Goal: Task Accomplishment & Management: Manage account settings

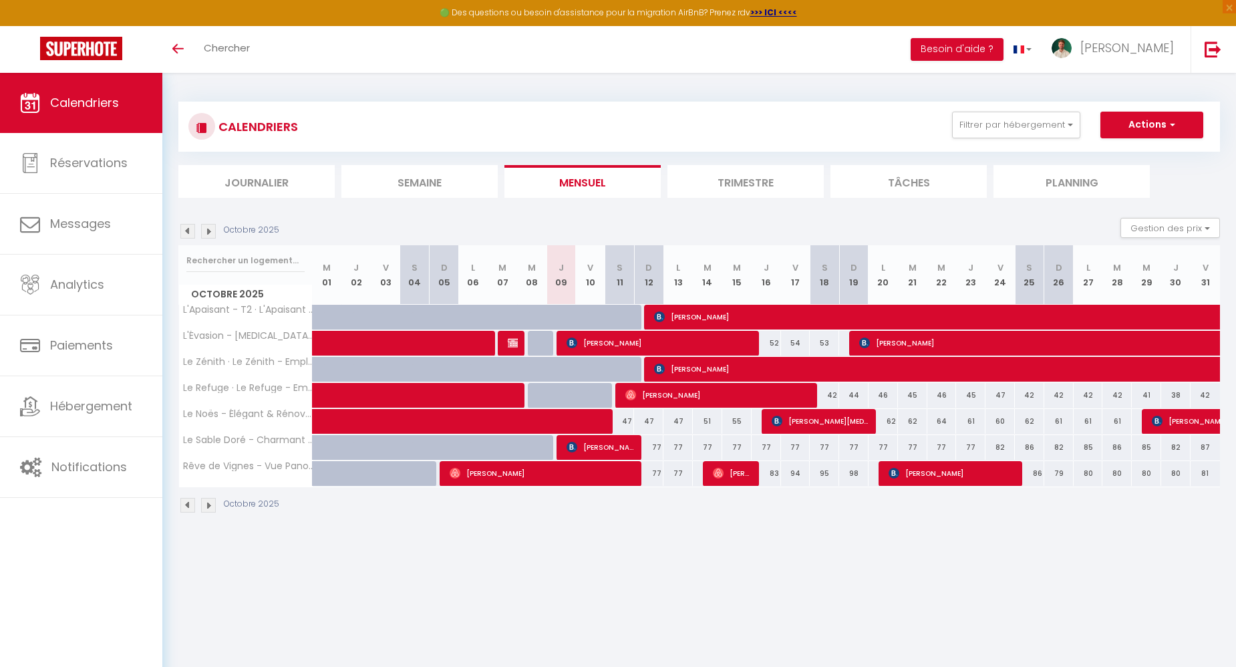
click at [426, 606] on body "🟢 Des questions ou besoin d'assistance pour la migration AirBnB? Prenez rdv >>>…" at bounding box center [618, 406] width 1236 height 667
click at [578, 442] on span "[PERSON_NAME]" at bounding box center [601, 446] width 69 height 25
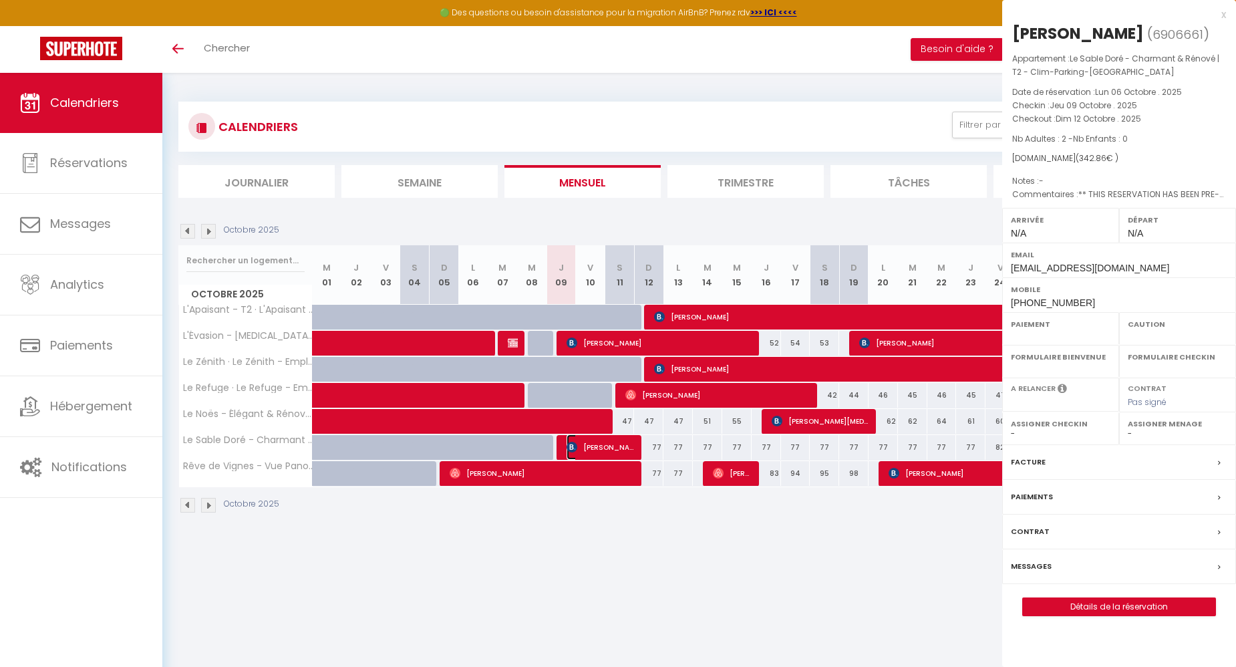
select select "OK"
select select "0"
select select "1"
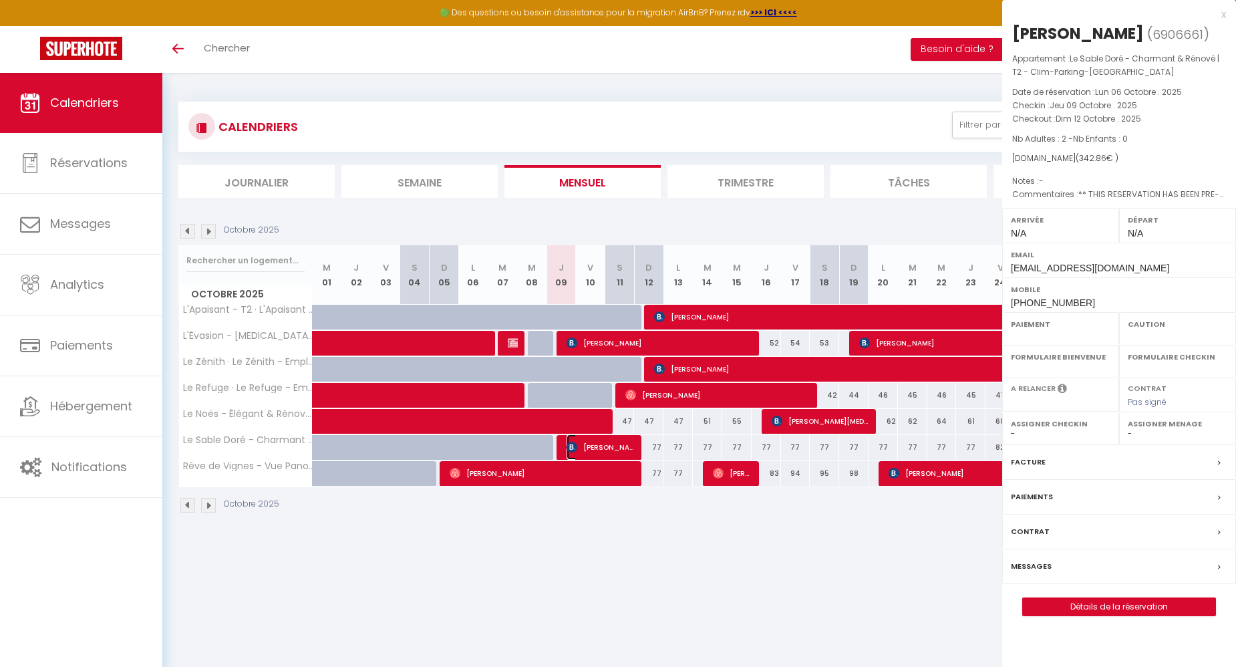
select select
select select "42519"
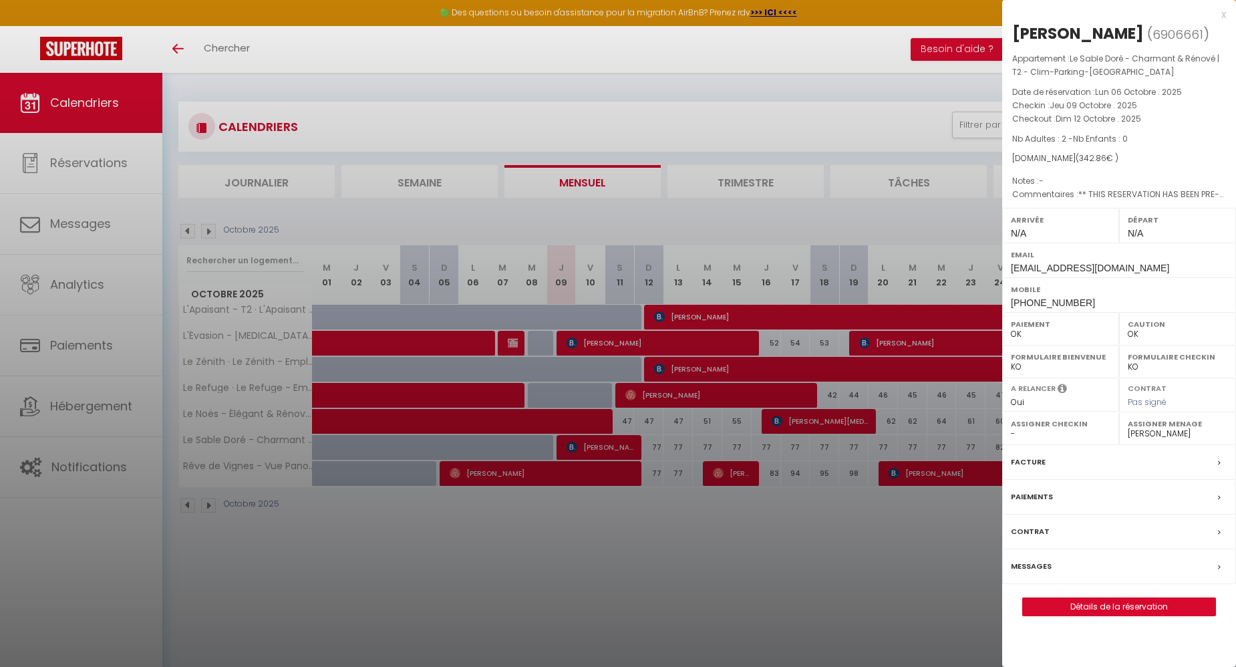
click at [431, 547] on div at bounding box center [618, 333] width 1236 height 667
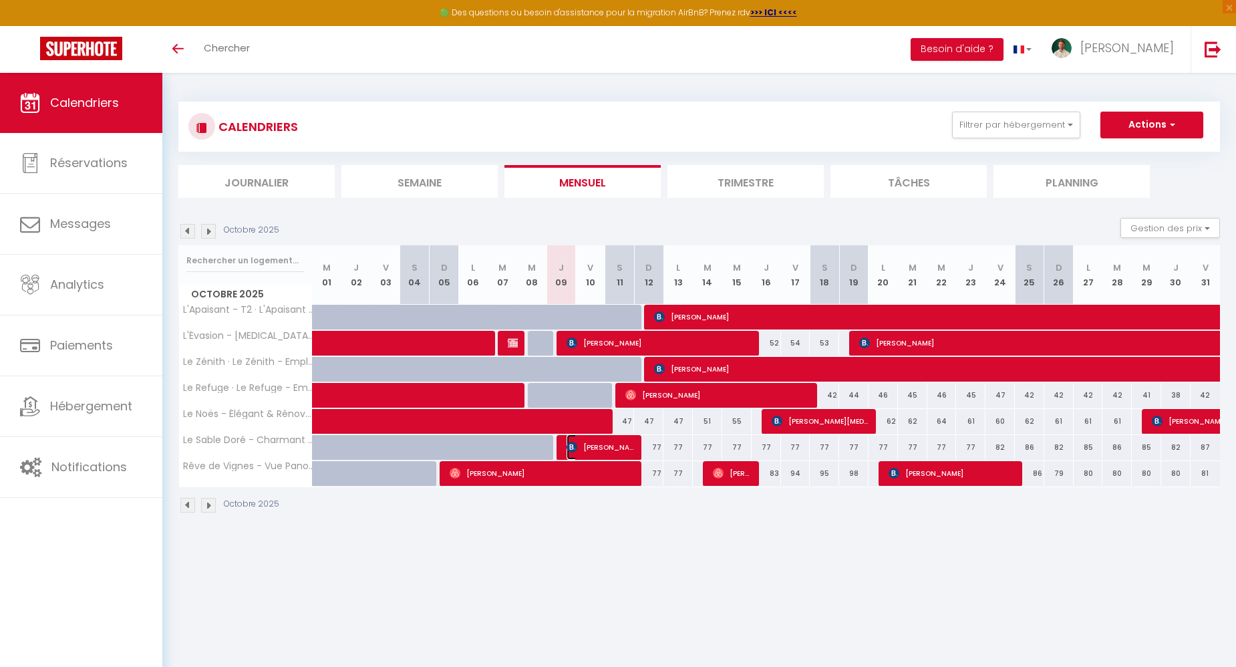
click at [615, 448] on span "[PERSON_NAME]" at bounding box center [601, 446] width 69 height 25
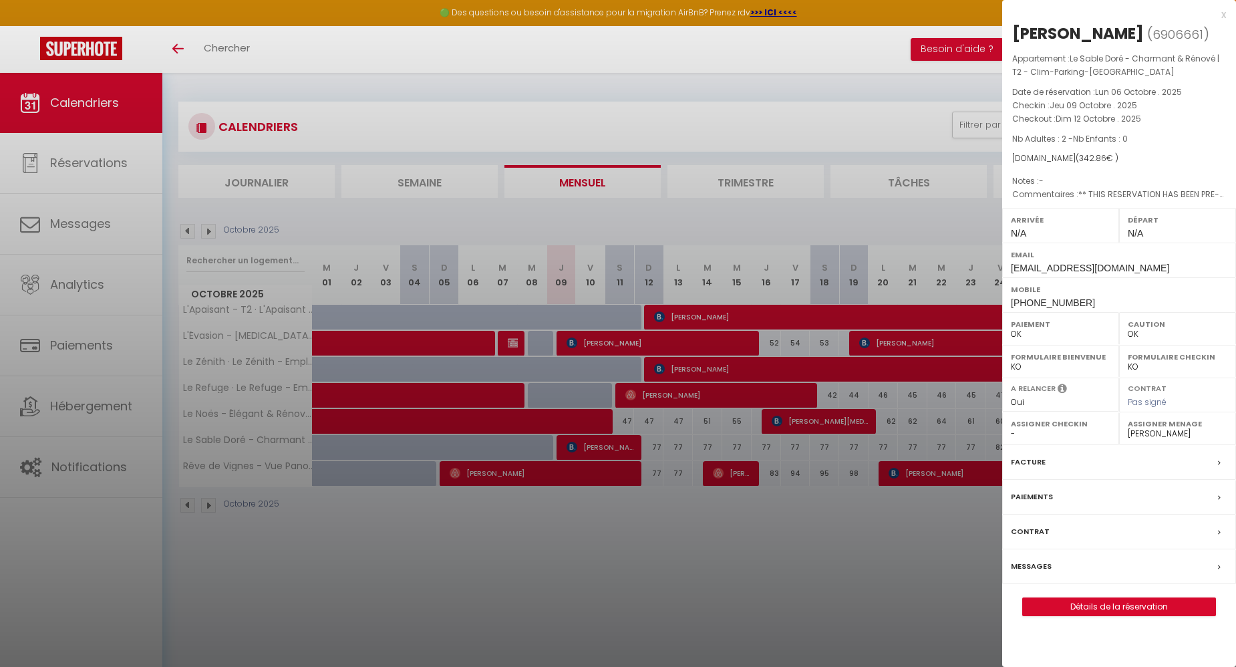
click at [601, 576] on div at bounding box center [618, 333] width 1236 height 667
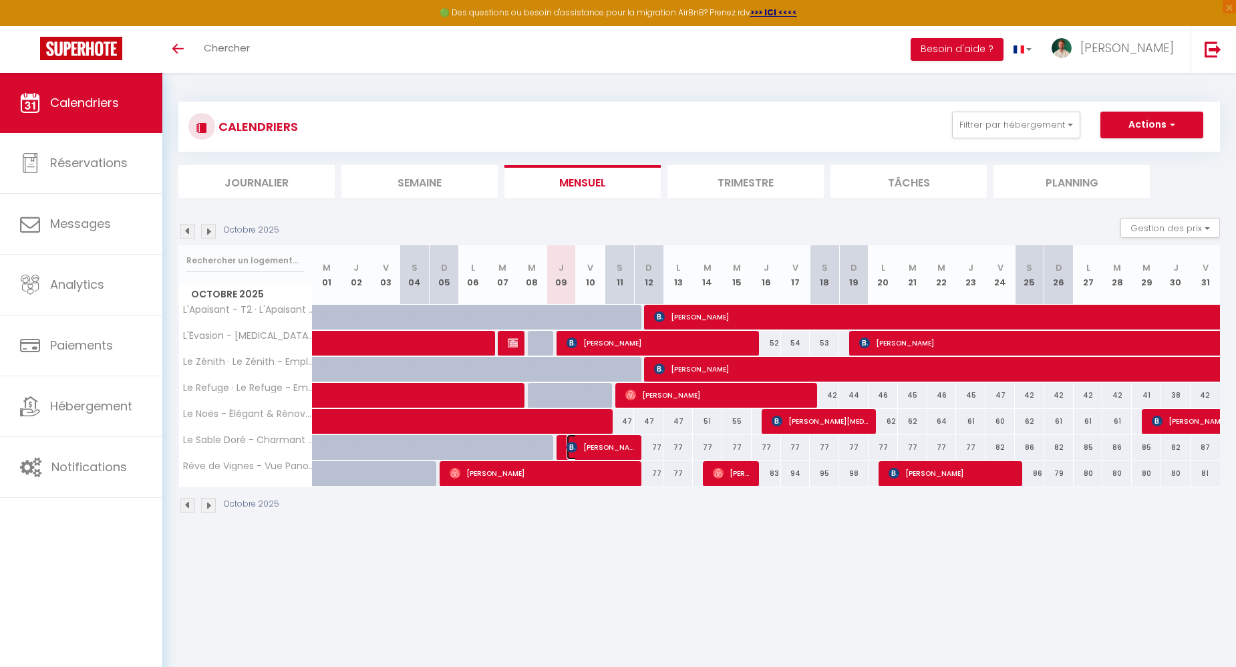
click at [595, 446] on span "[PERSON_NAME]" at bounding box center [601, 446] width 69 height 25
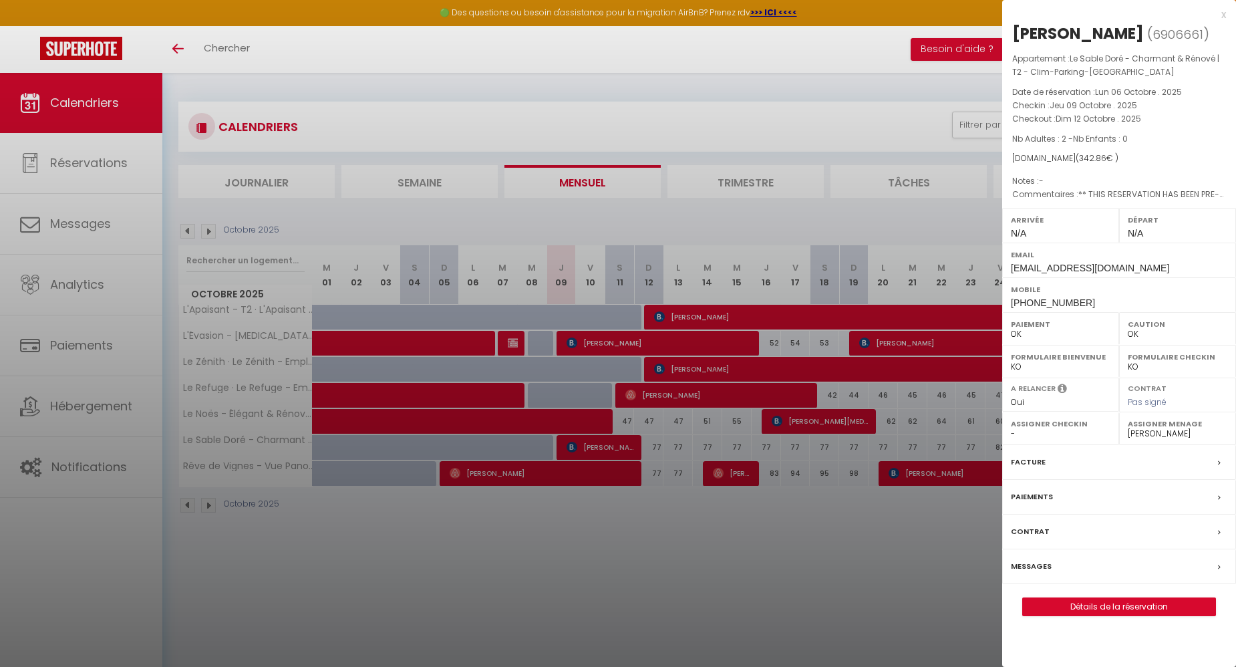
click at [1226, 15] on div "x" at bounding box center [1114, 15] width 224 height 16
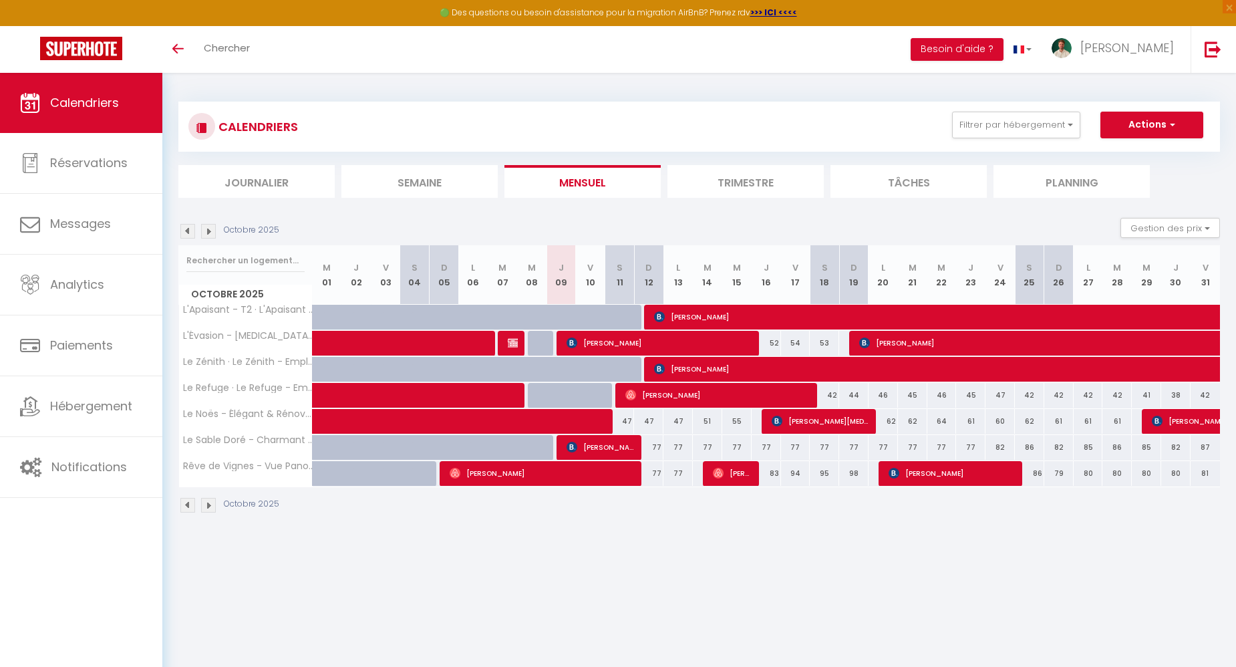
click at [849, 618] on body "🟢 Des questions ou besoin d'assistance pour la migration AirBnB? Prenez rdv >>>…" at bounding box center [618, 406] width 1236 height 667
click at [684, 555] on body "🟢 Des questions ou besoin d'assistance pour la migration AirBnB? Prenez rdv >>>…" at bounding box center [618, 406] width 1236 height 667
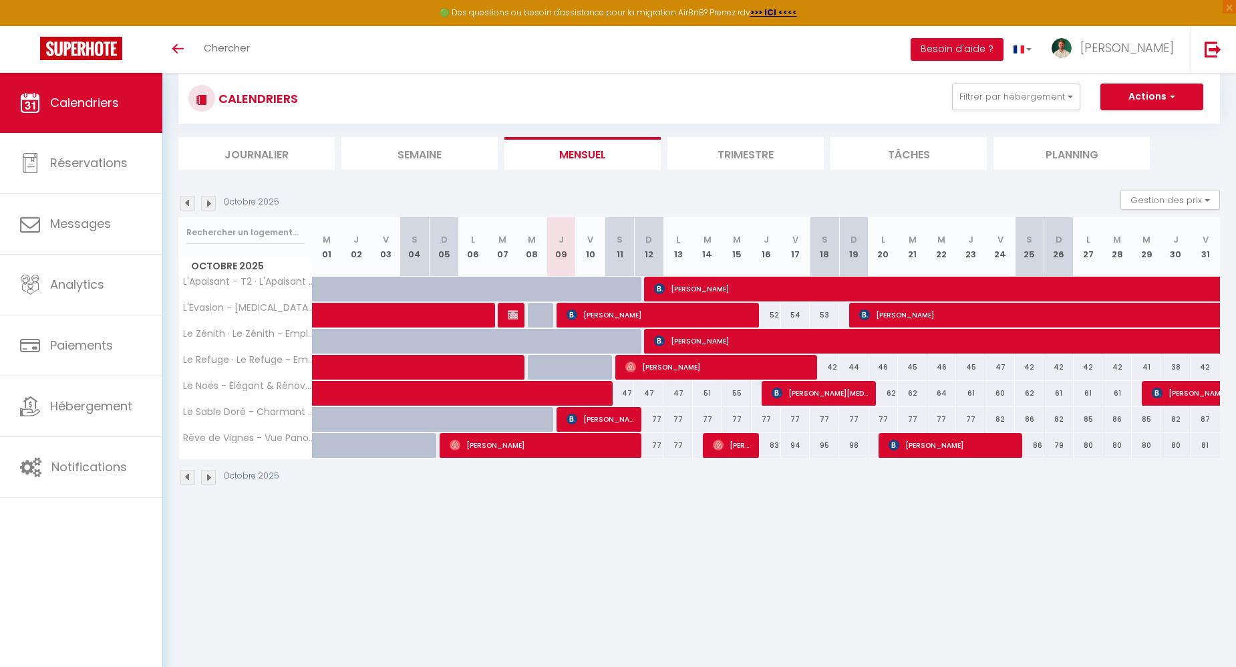
scroll to position [19, 0]
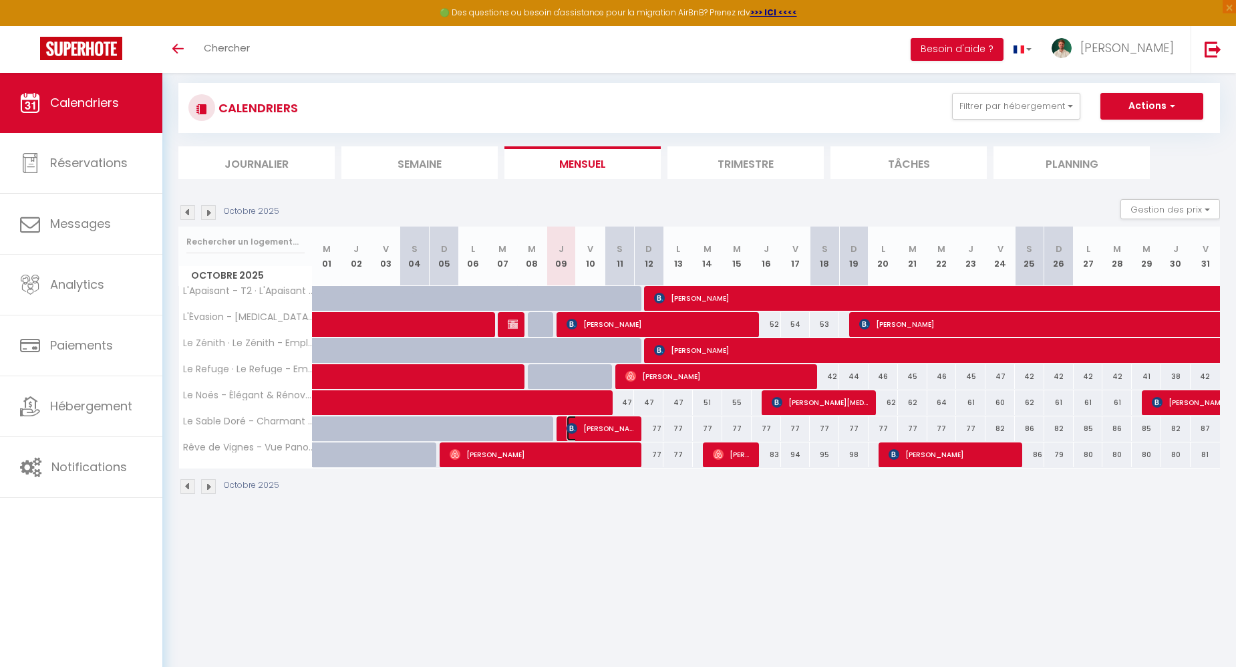
click at [587, 424] on span "[PERSON_NAME]" at bounding box center [601, 428] width 69 height 25
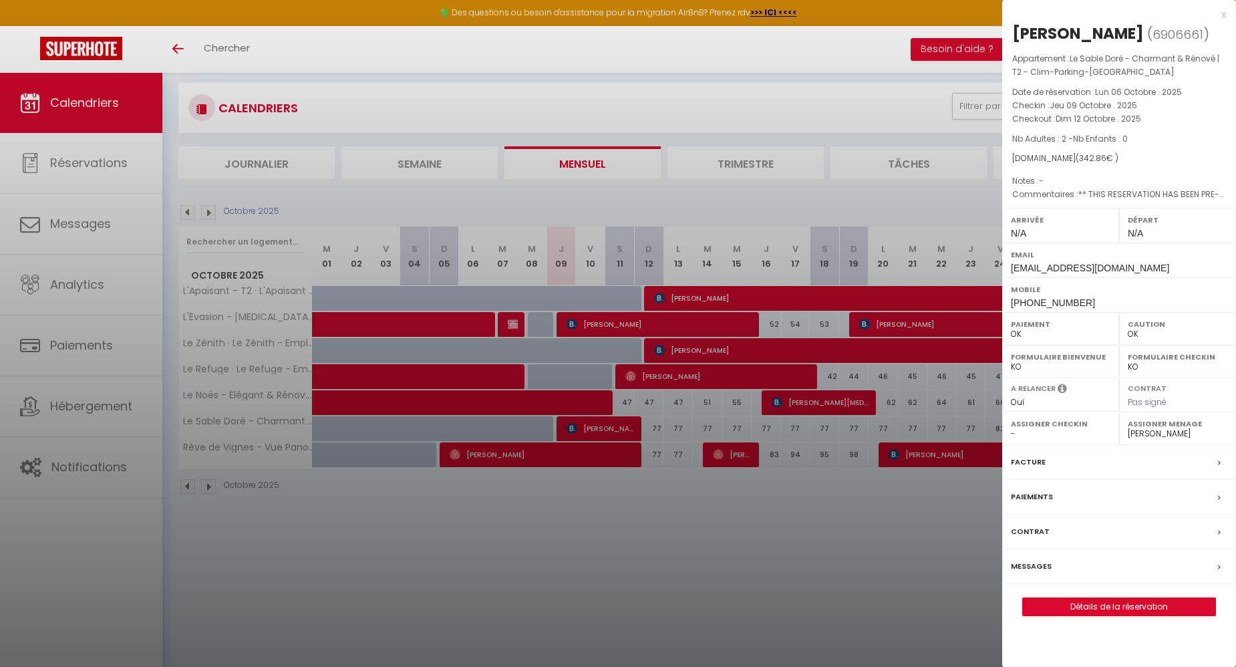
click at [712, 549] on div at bounding box center [618, 333] width 1236 height 667
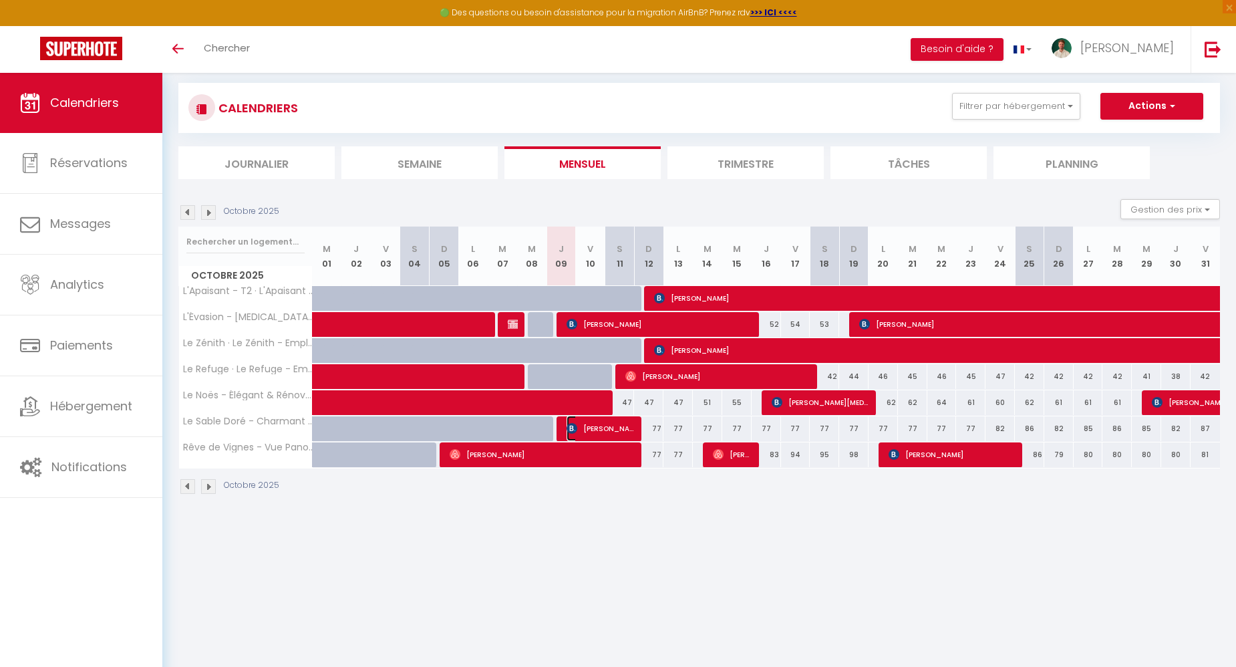
click at [575, 426] on img at bounding box center [572, 428] width 11 height 11
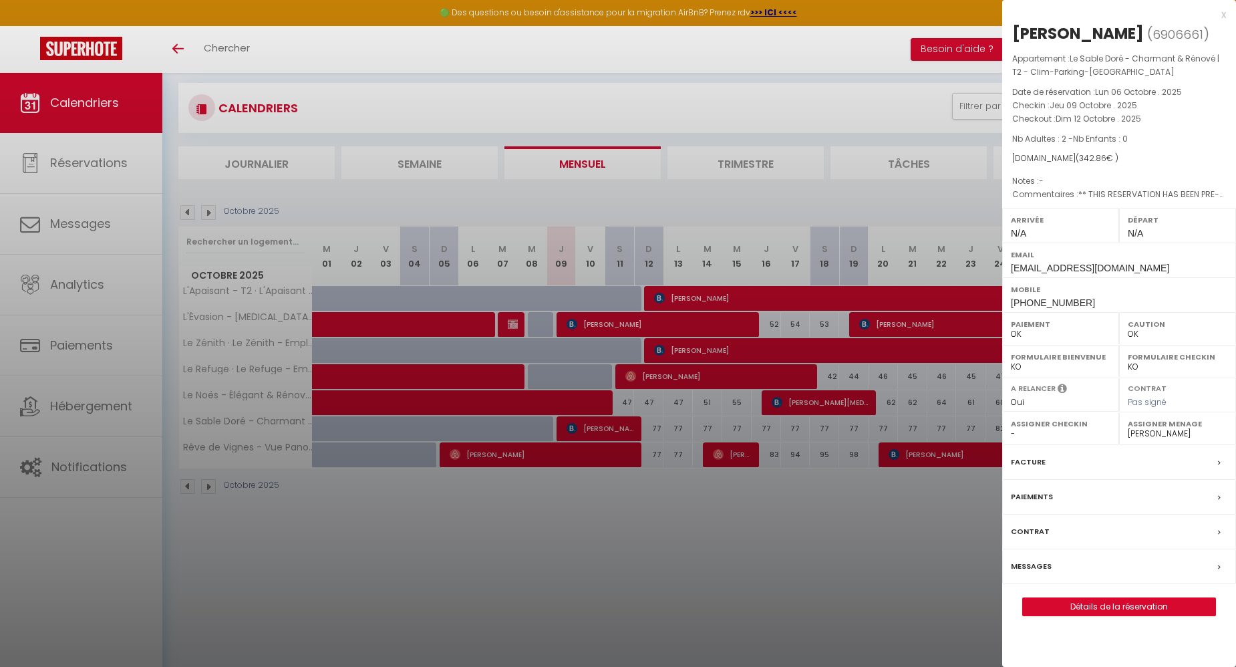
click at [1054, 581] on div "Messages" at bounding box center [1119, 566] width 234 height 35
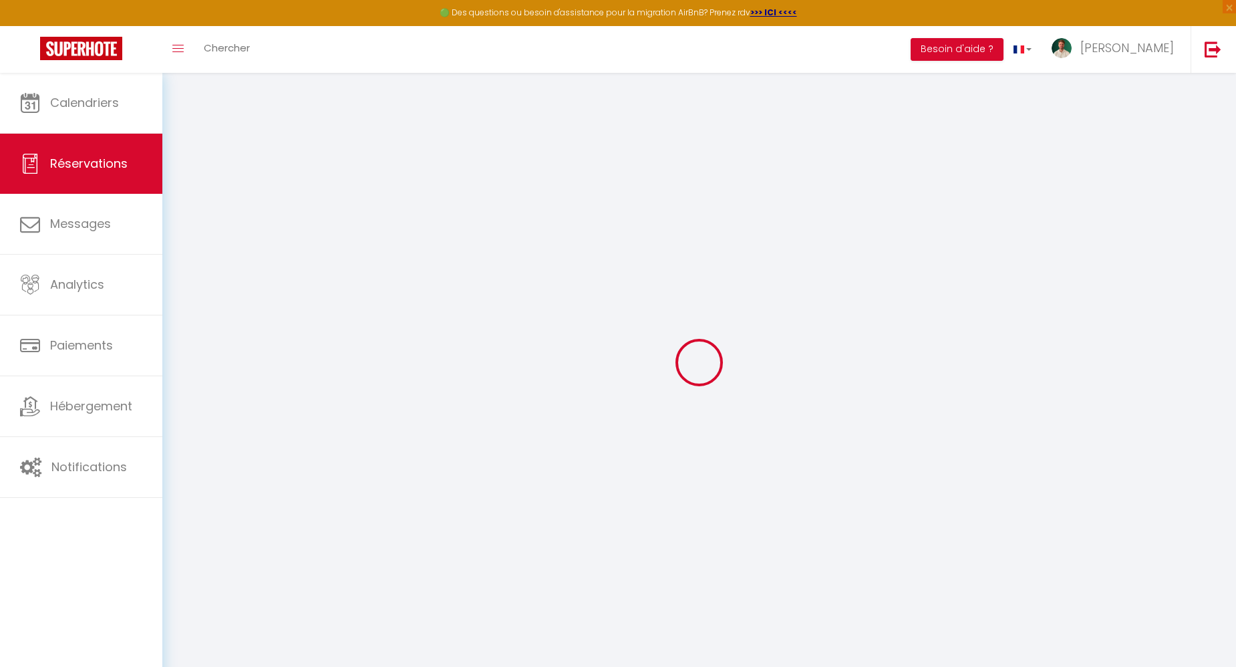
select select
checkbox input "false"
select select
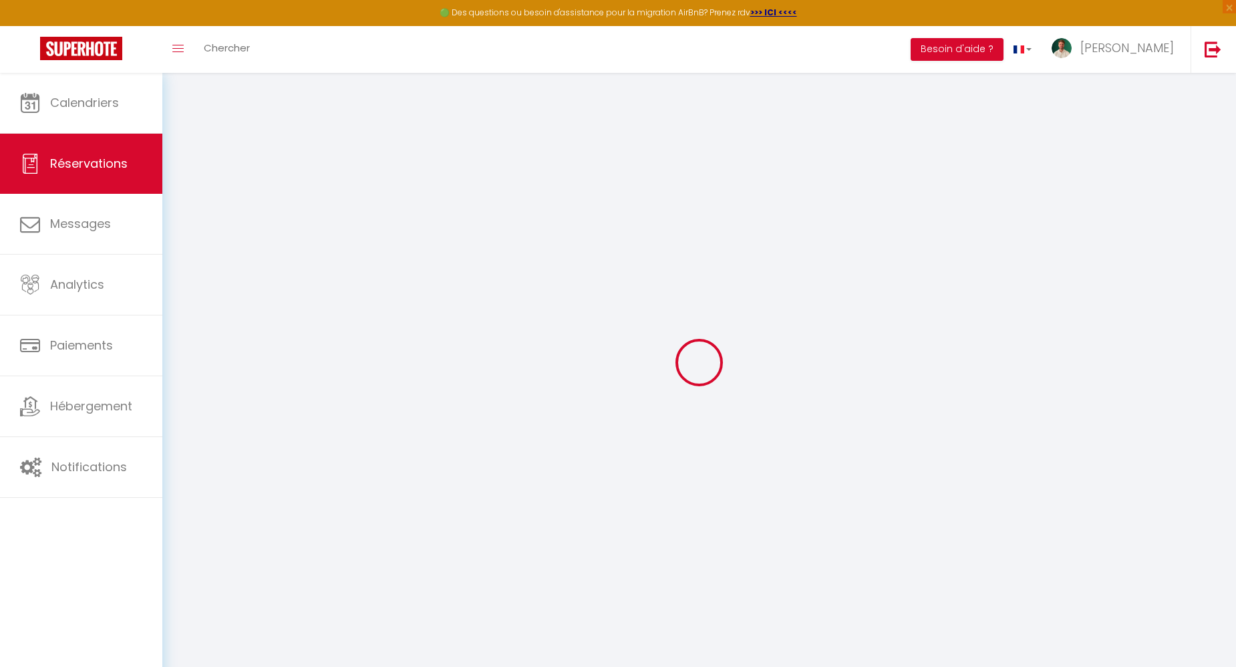
checkbox input "false"
type textarea "** THIS RESERVATION HAS BEEN PRE-PAID ** Reservation has a cancellation grace p…"
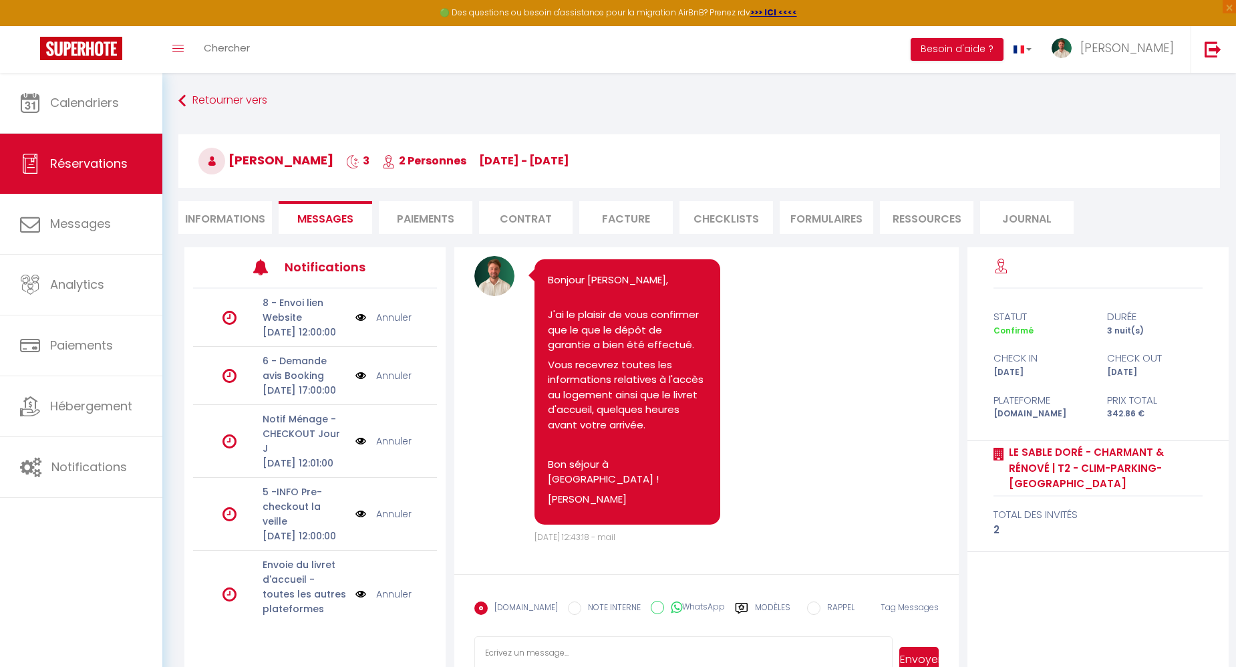
scroll to position [323, 0]
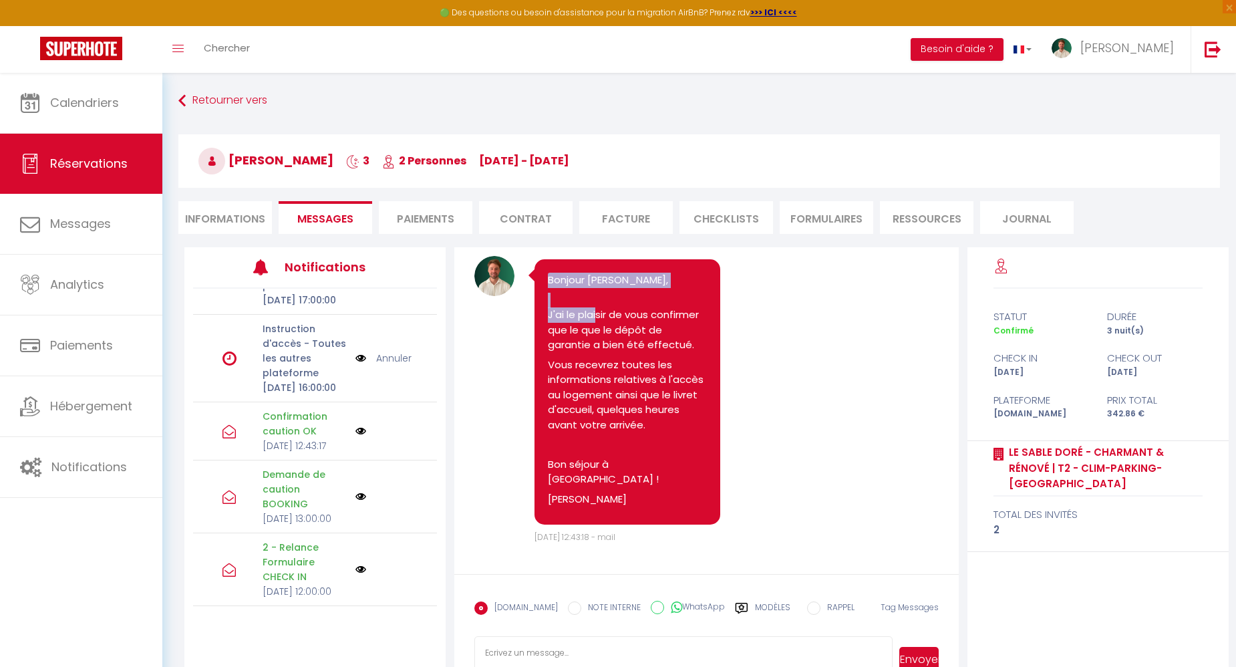
drag, startPoint x: 597, startPoint y: 323, endPoint x: 797, endPoint y: 467, distance: 246.0
click at [730, 485] on div "Bonjour Jean-Baptiste, J'ai le plaisir de vous confirmer que le que le dépôt de…" at bounding box center [637, 395] width 233 height 272
click at [824, 448] on div "Note Sms Bonjour Jean-Baptiste, J'ai le plaisir de vous confirmer que le que le…" at bounding box center [706, 400] width 464 height 288
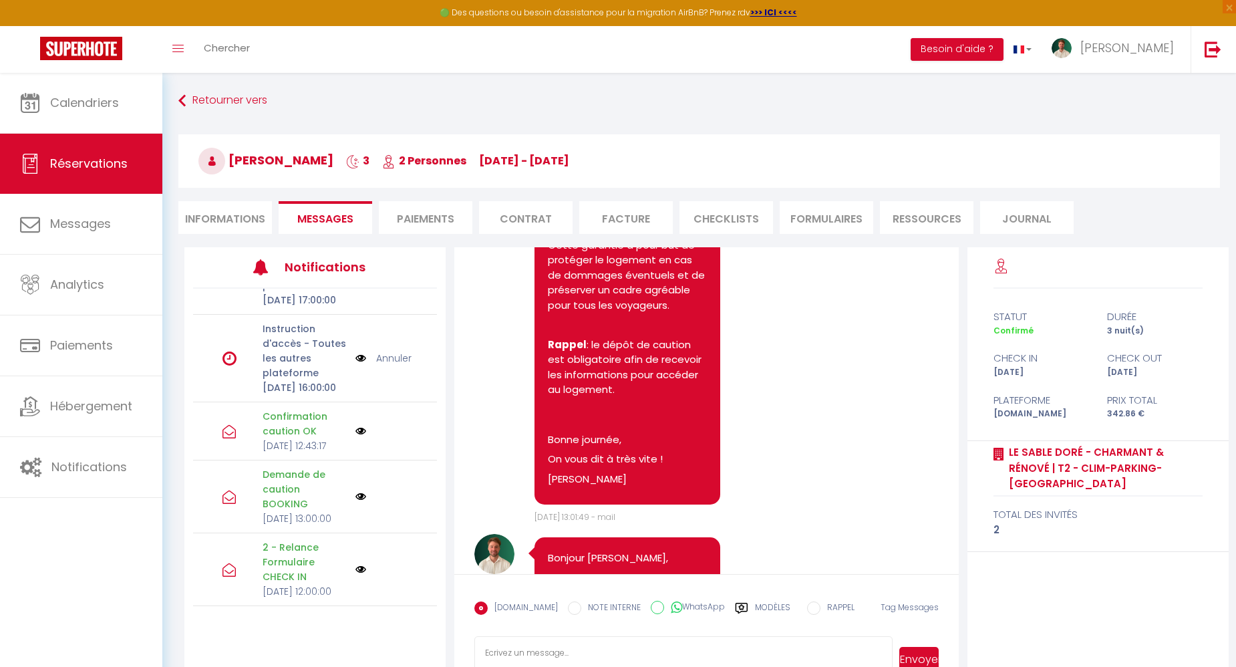
scroll to position [1921, 0]
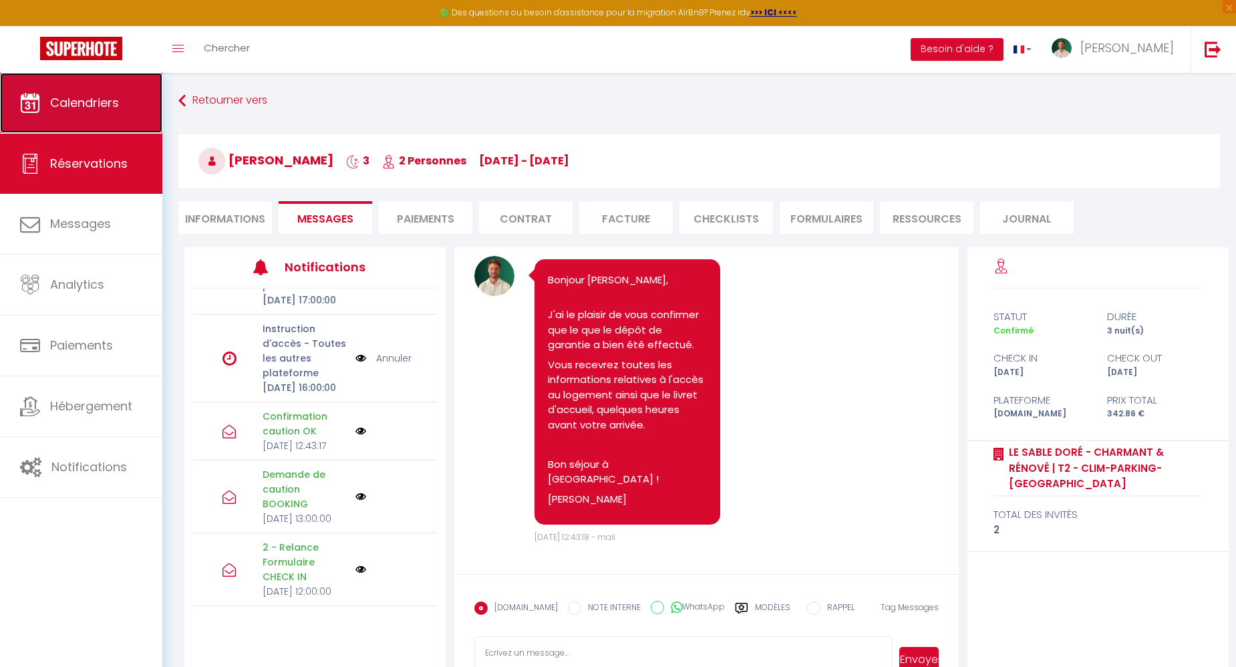
click at [82, 116] on link "Calendriers" at bounding box center [81, 103] width 162 height 60
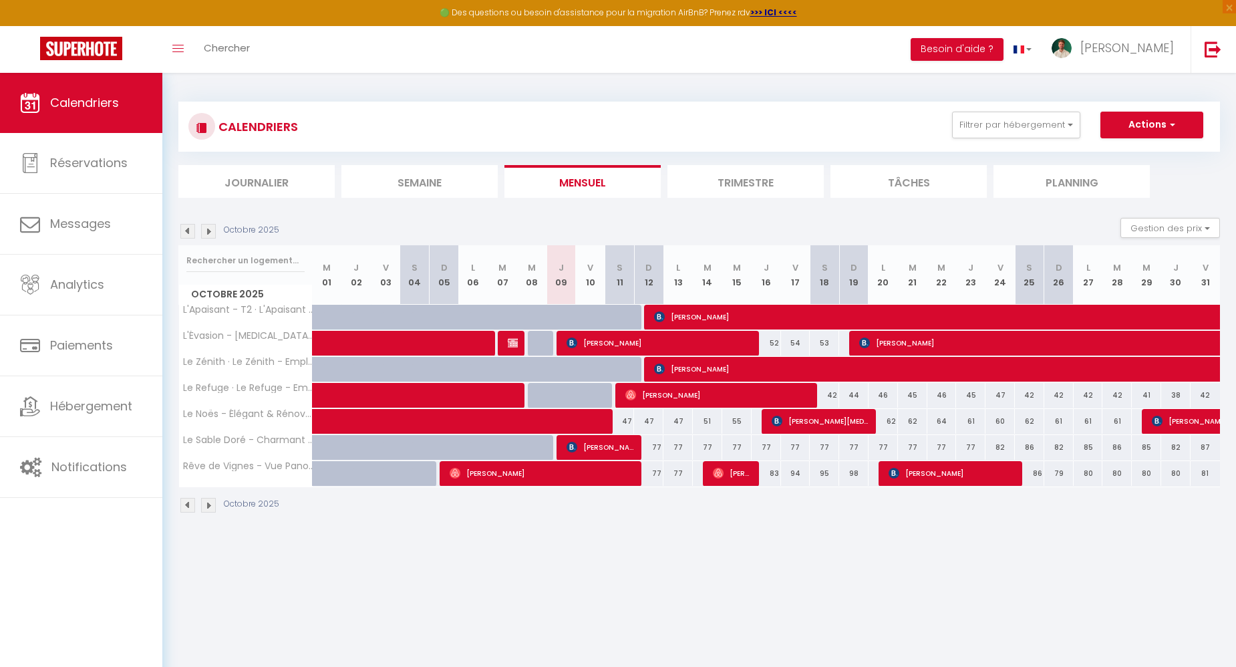
click at [192, 233] on img at bounding box center [187, 231] width 15 height 15
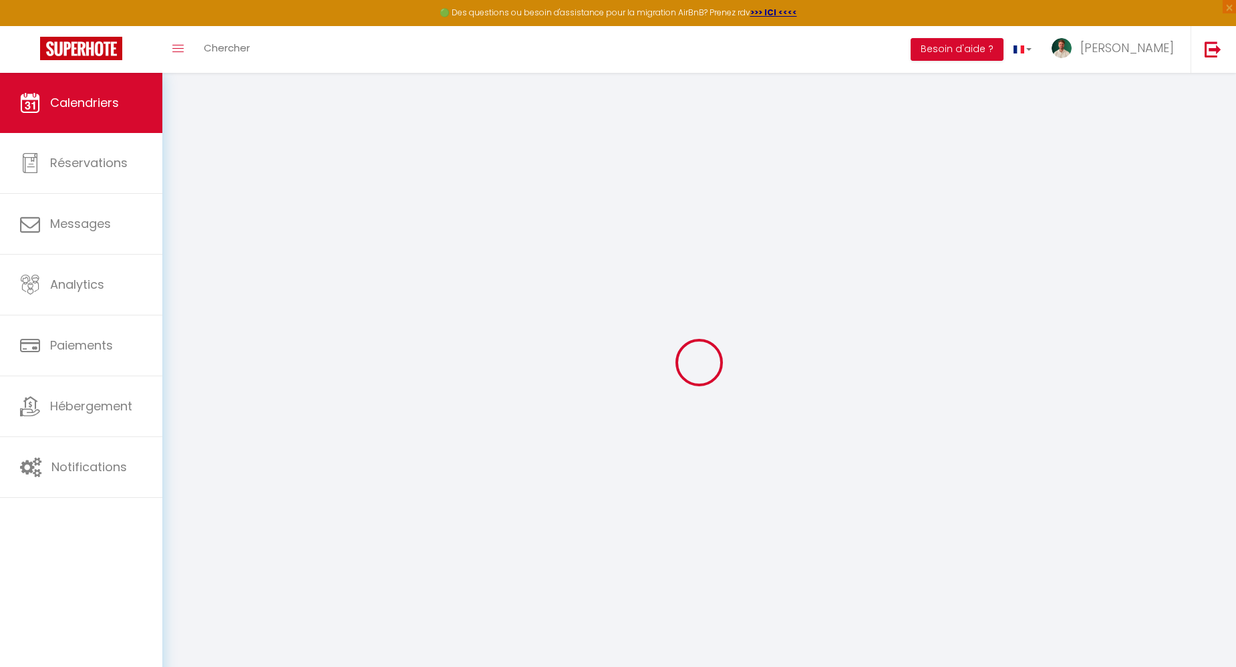
select select
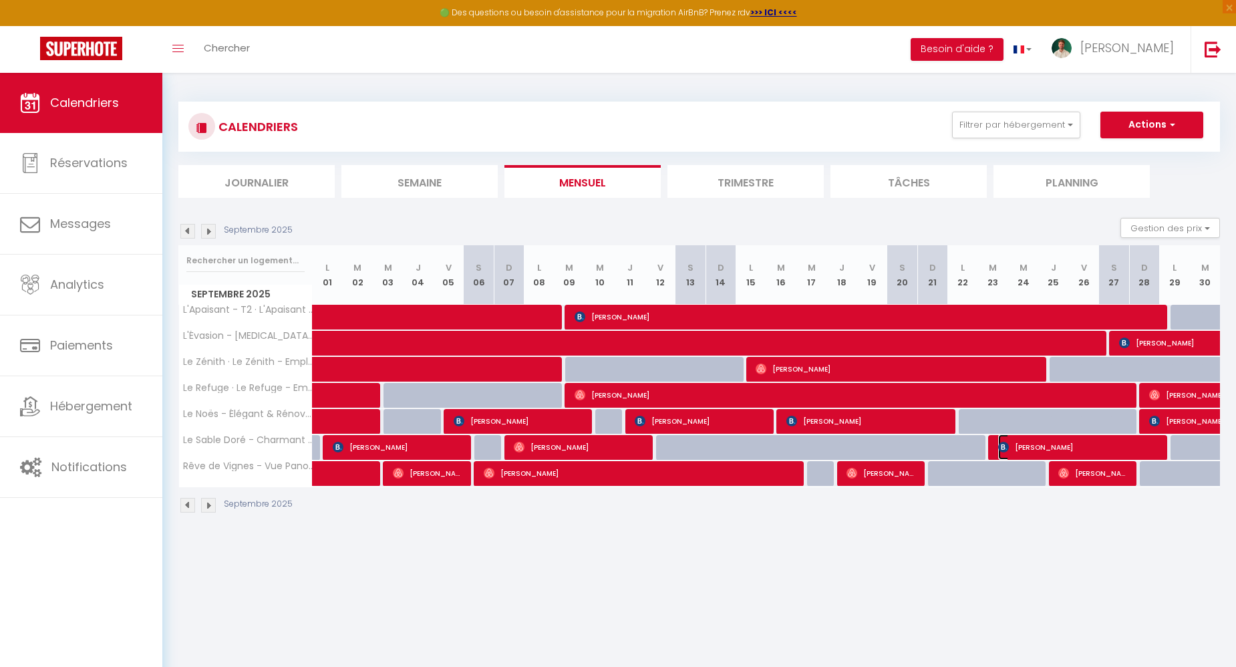
click at [1055, 446] on span "ARLETTE LARROQUE" at bounding box center [1078, 446] width 160 height 25
select select "OK"
select select "0"
select select "1"
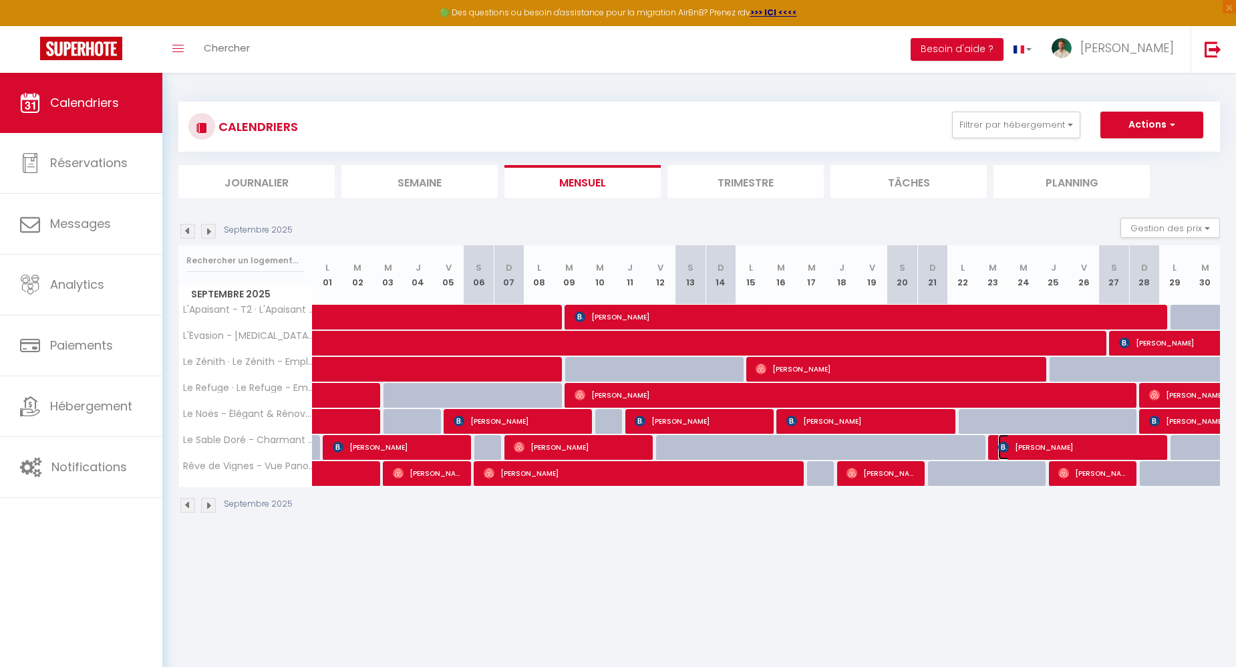
select select "1"
select select
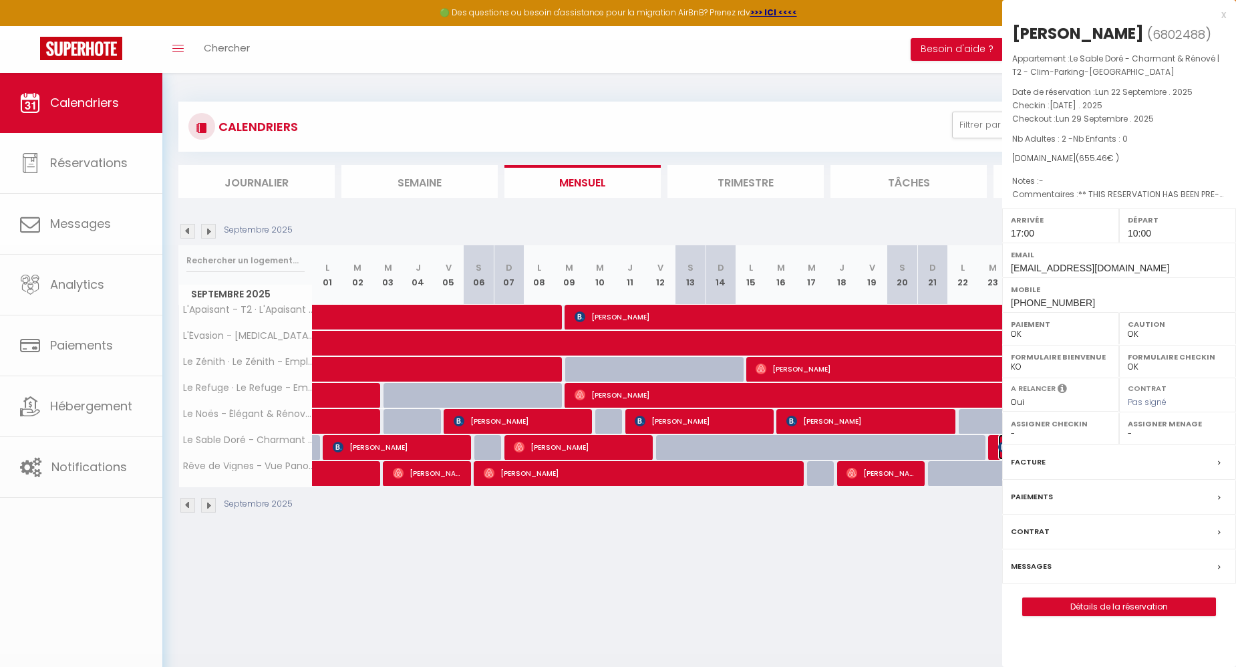
select select "42519"
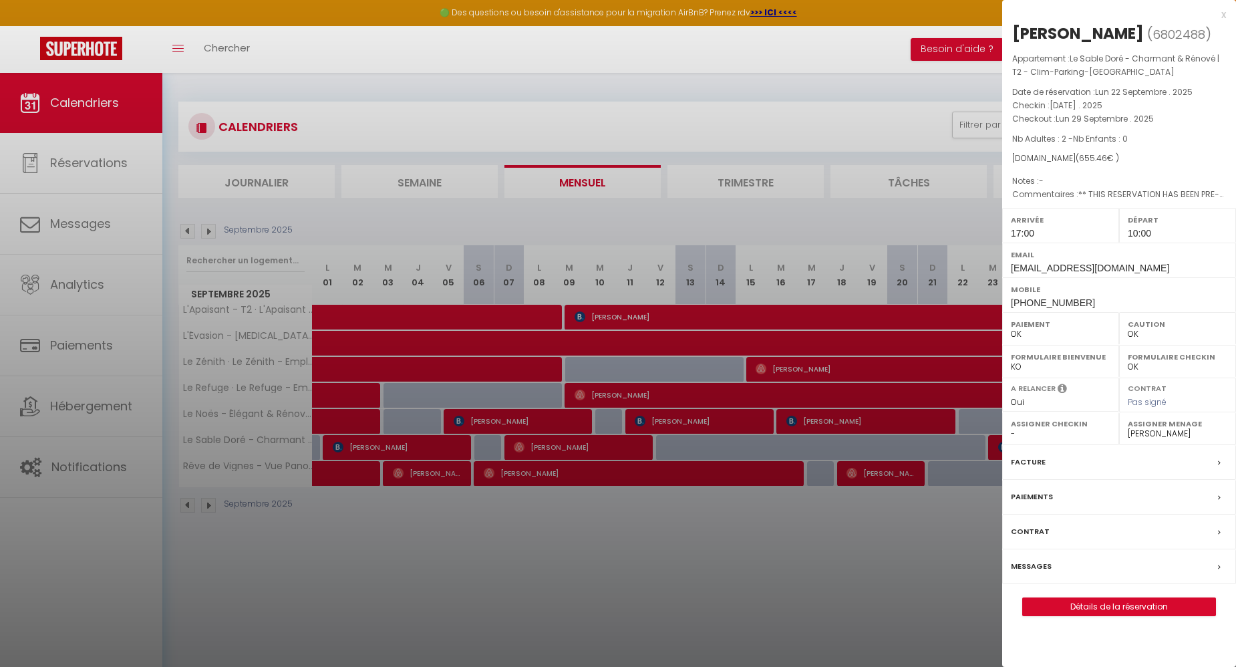
click at [1033, 573] on label "Messages" at bounding box center [1031, 566] width 41 height 14
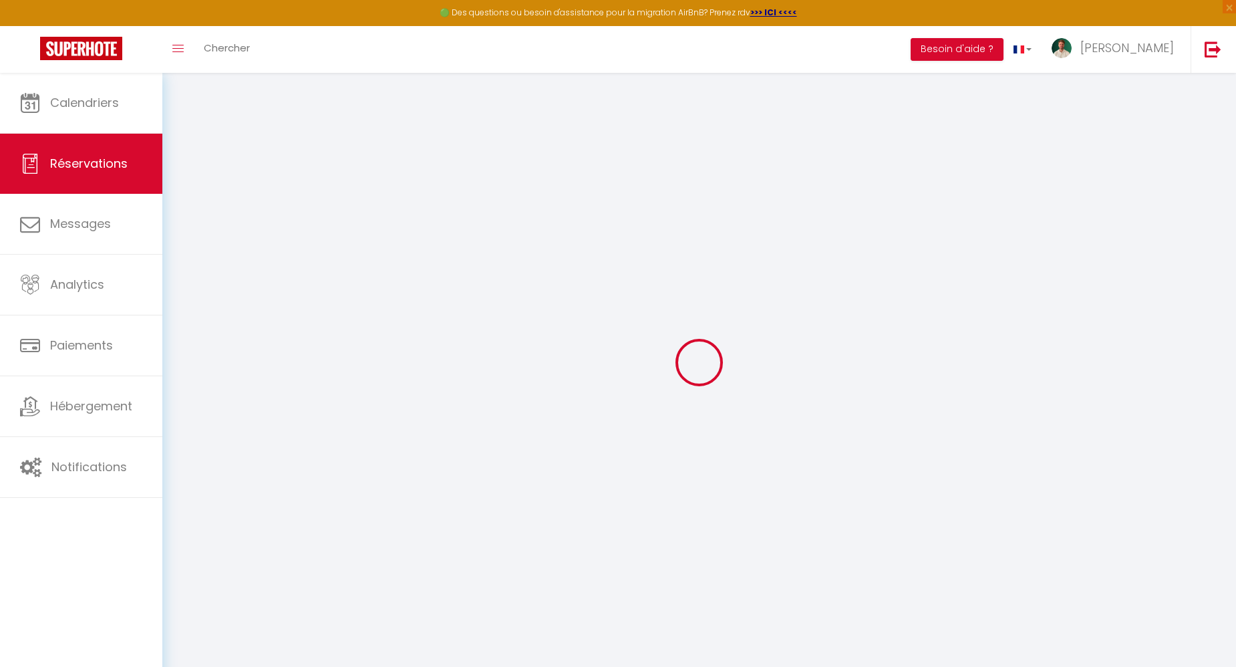
select select
checkbox input "false"
select select
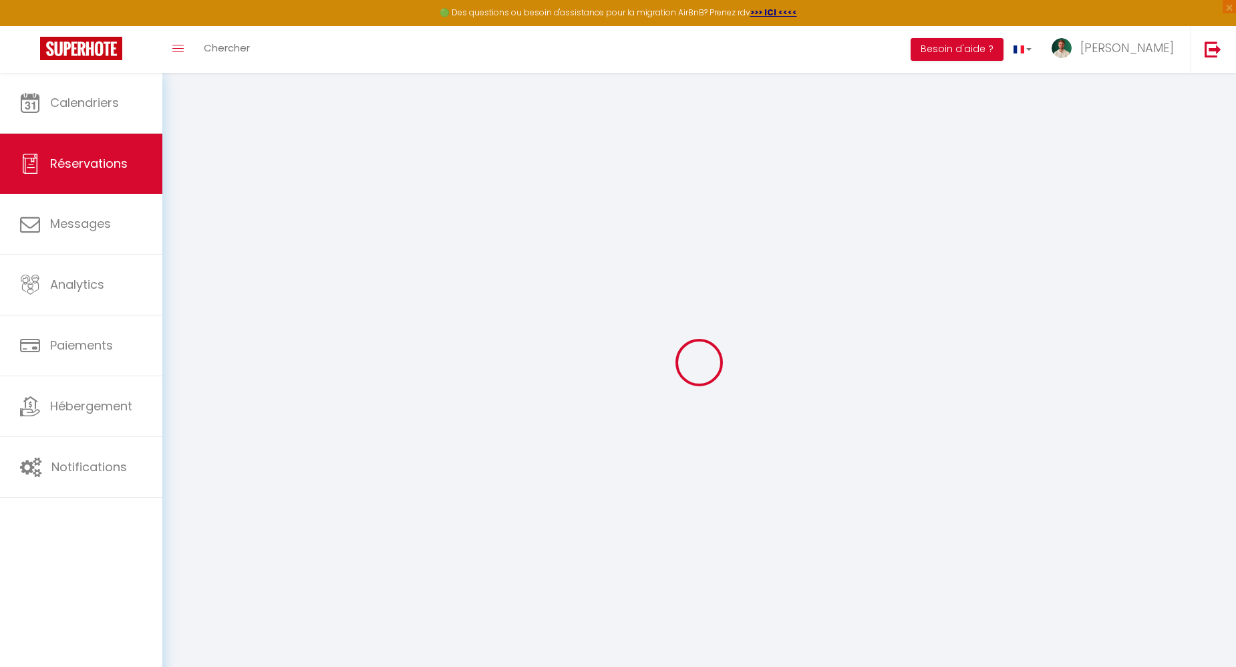
checkbox input "false"
type textarea "** THIS RESERVATION HAS BEEN PRE-PAID ** BOOKING NOTE : Payment charge is EUR 9…"
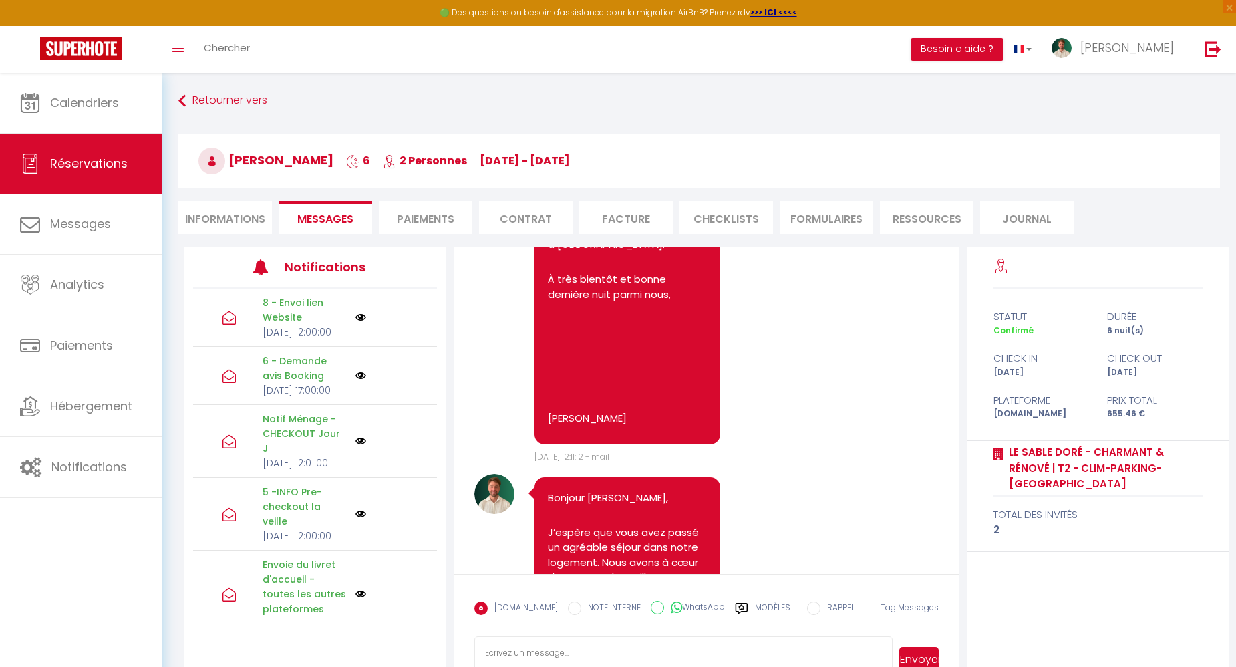
scroll to position [4453, 0]
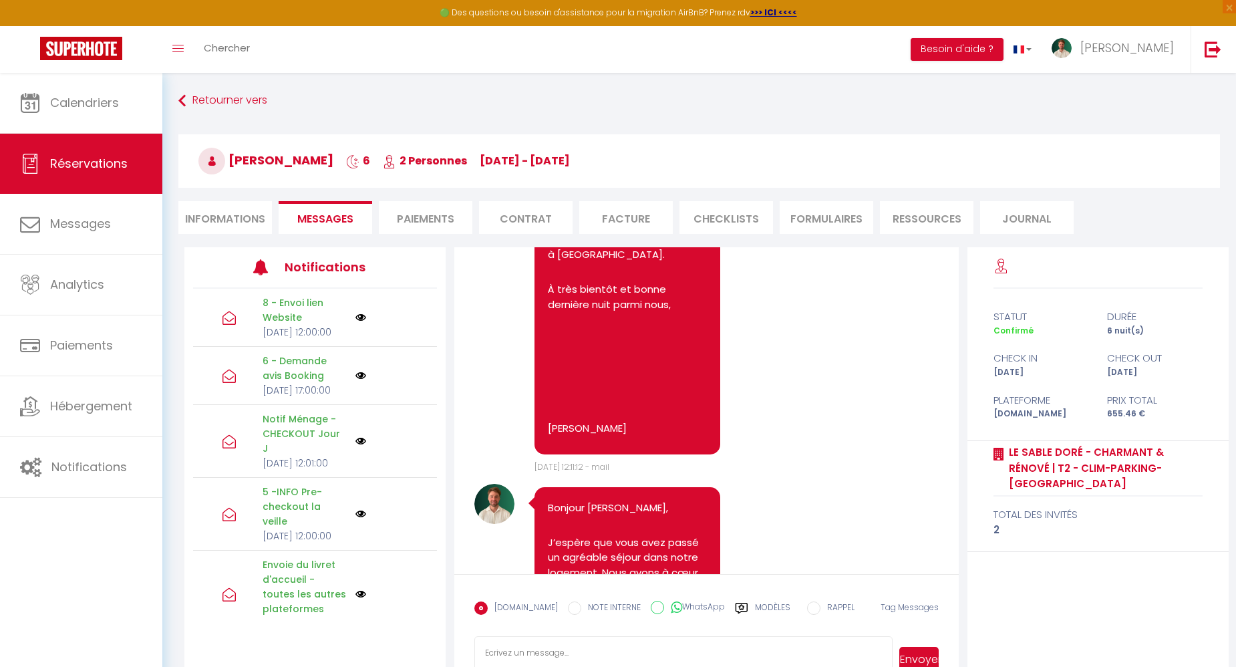
click at [588, 136] on link "https://www.canva.com/design/DAGeQsaLHHw/3nSCIkYEvtDKAioc0z3Itw/view?utm_conten…" at bounding box center [600, 129] width 104 height 14
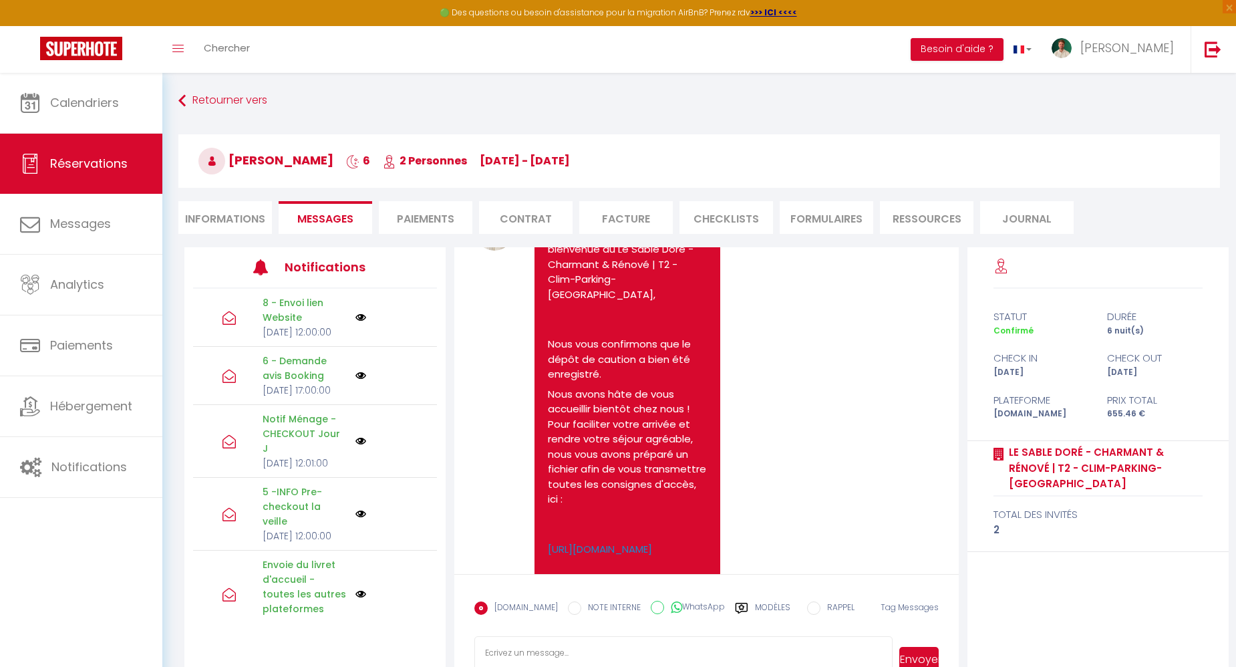
scroll to position [2878, 0]
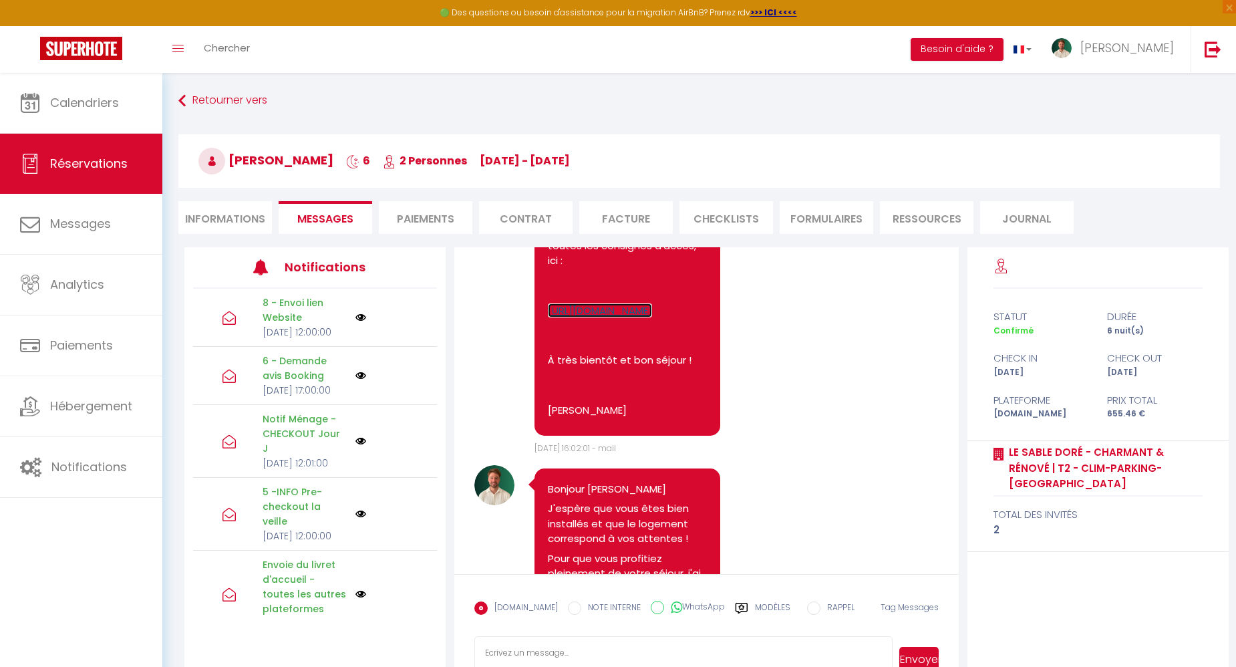
click at [626, 317] on link "https://www.canva.com/design/DAGfJ4mtg3M/38gsy9xJmL1NqMYsh_RMfg/view?utm_conten…" at bounding box center [600, 310] width 104 height 14
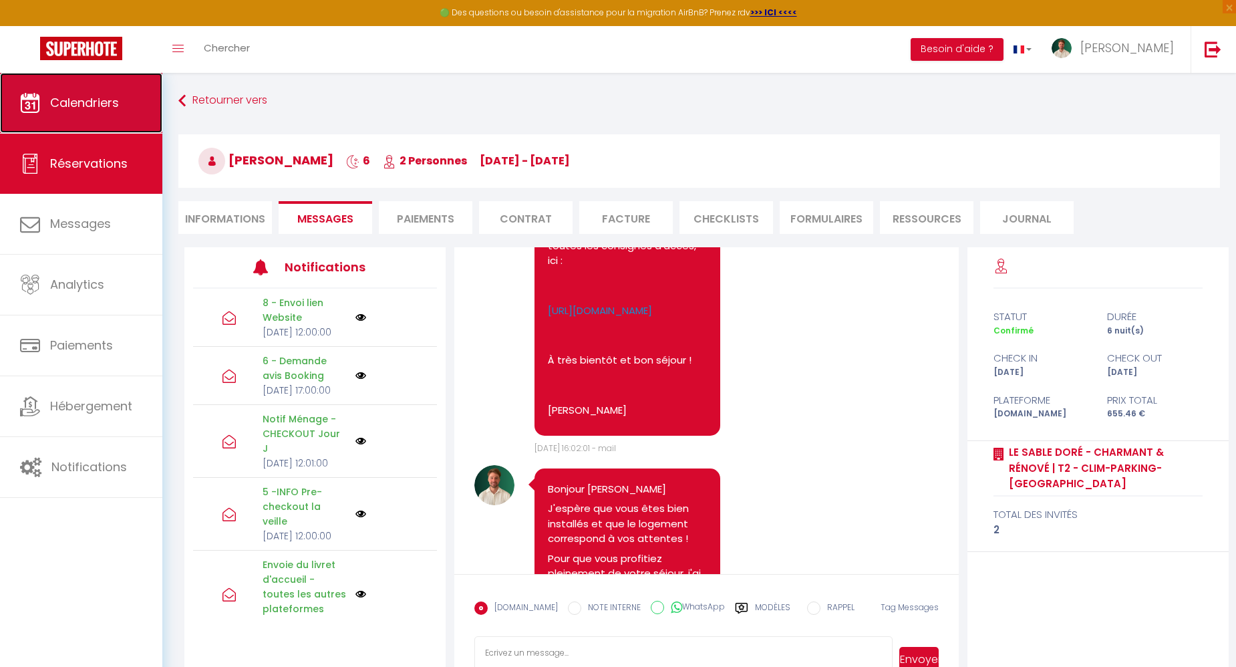
click at [93, 104] on span "Calendriers" at bounding box center [84, 102] width 69 height 17
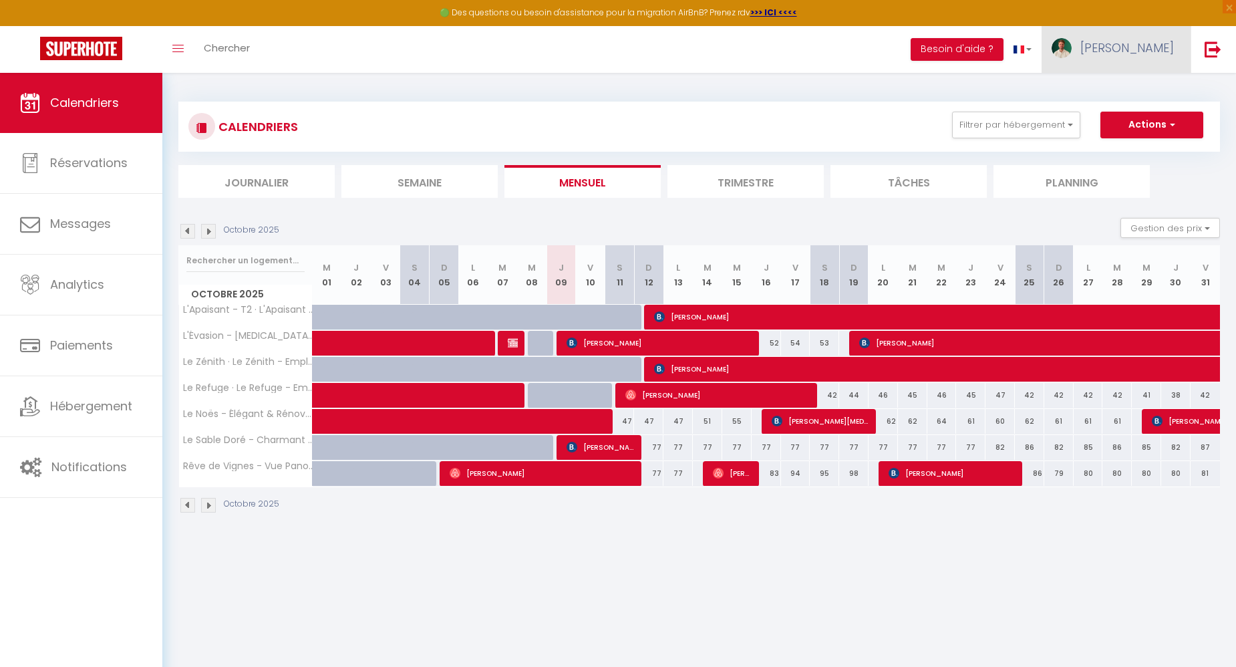
click at [1166, 42] on span "[PERSON_NAME]" at bounding box center [1128, 47] width 94 height 17
click at [1119, 93] on link "Paramètres" at bounding box center [1137, 93] width 99 height 23
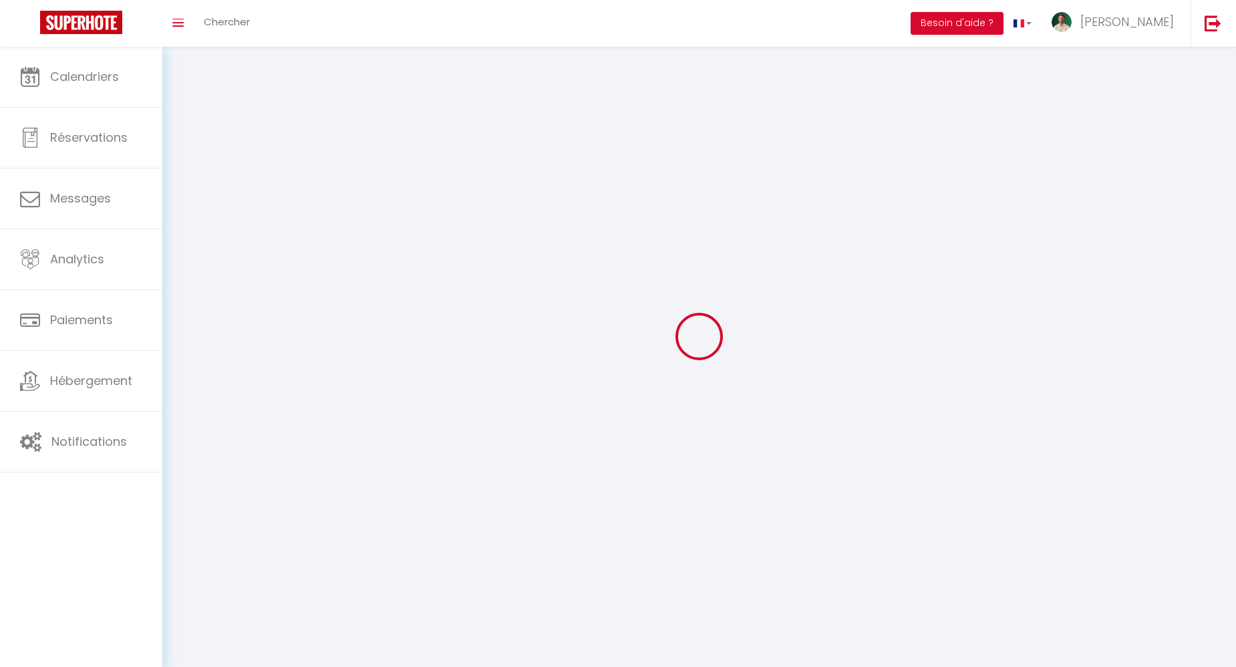
type textarea "#external-booking .rentals-list .rental .rental-price { display: none; }"
type input "W4rhEwBI8Wy7agF7DfVQbnsc5"
type input "oFnWAdmLXNb9cutXy48QI89Uq"
type input "https://app.superhote.com/#/get-available-rentals/oFnWAdmLXNb9cutXy48QI89Uq"
select select "28"
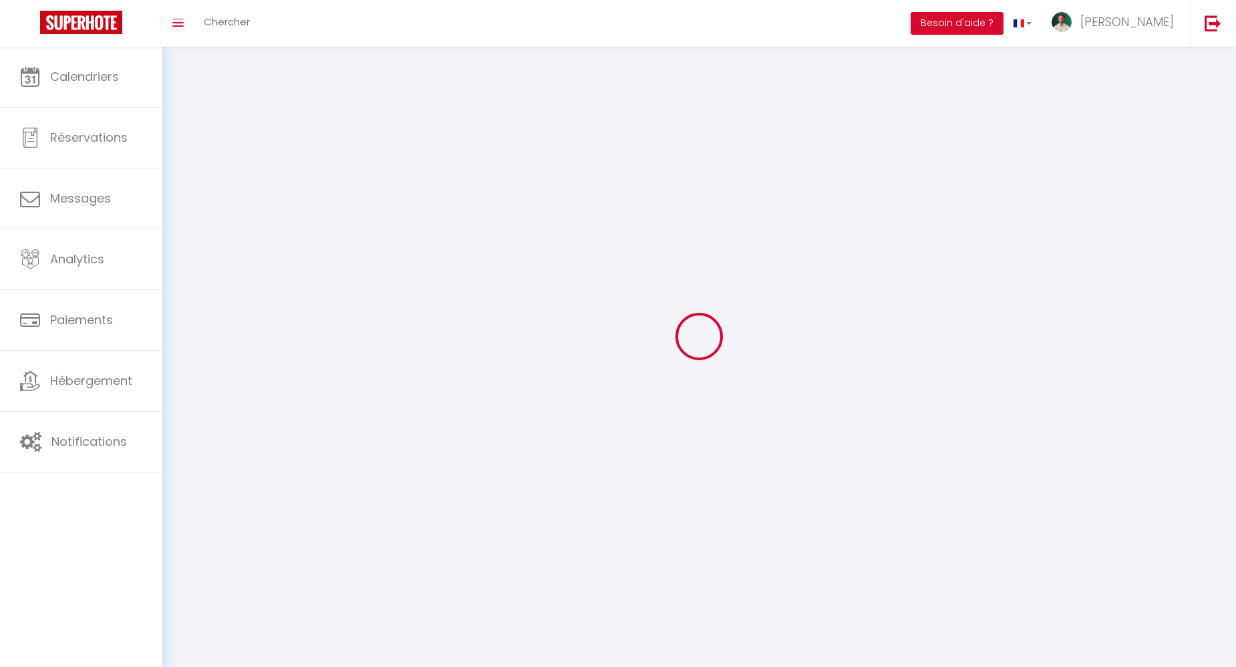
select select "fr"
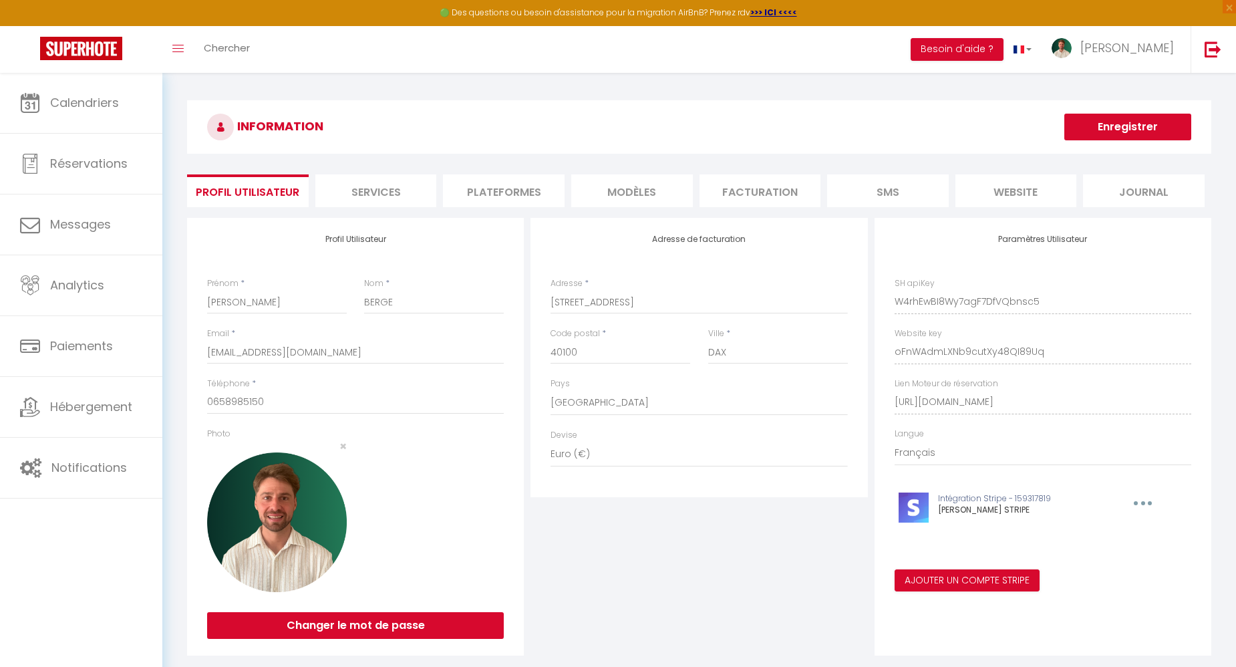
click at [1011, 199] on li "website" at bounding box center [1017, 190] width 122 height 33
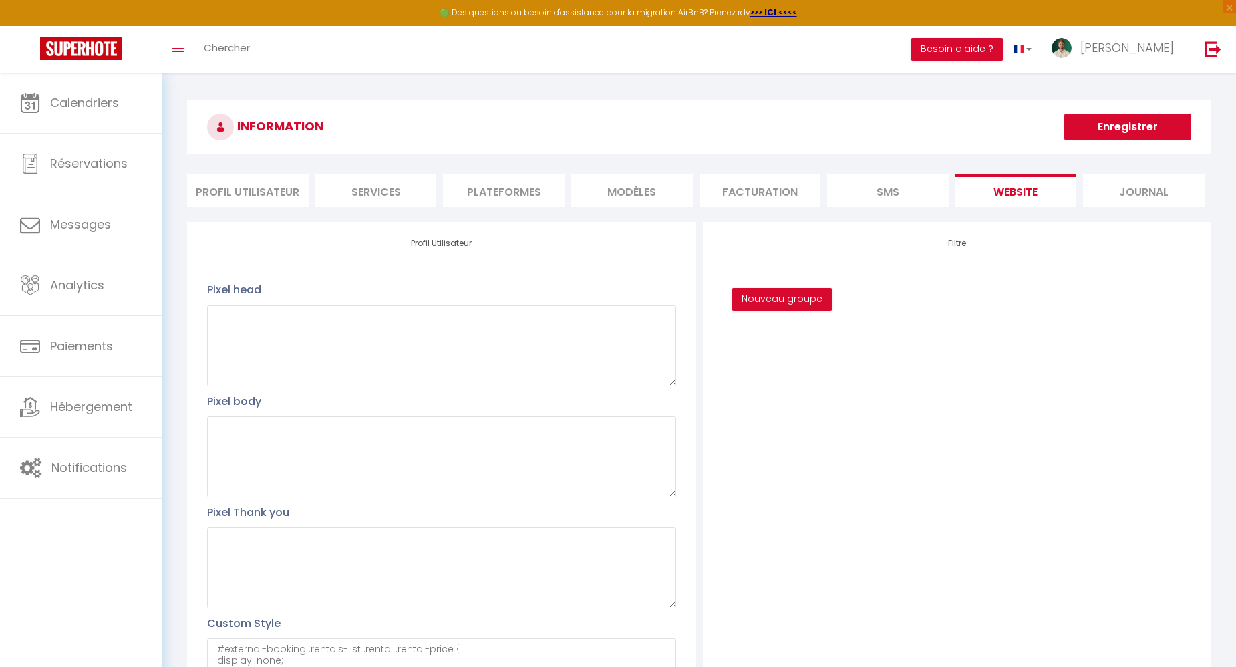
scroll to position [235, 0]
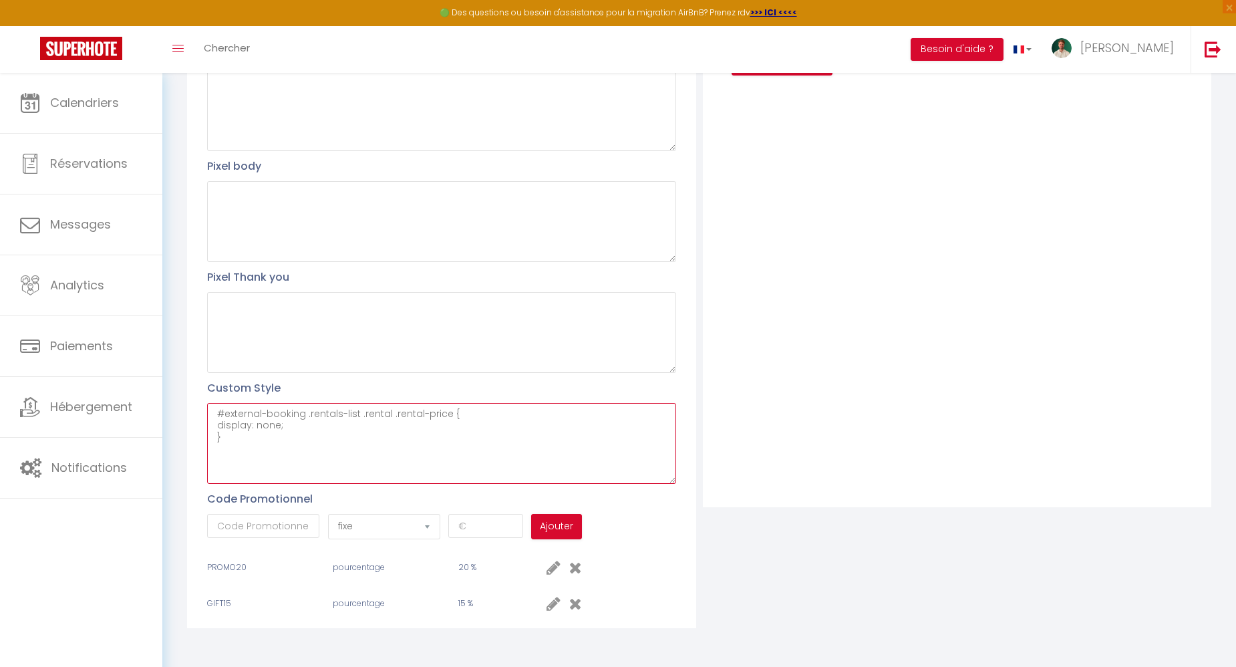
click at [503, 450] on textarea "#external-booking .rentals-list .rental .rental-price { display: none; }" at bounding box center [441, 443] width 468 height 81
click at [341, 444] on textarea "#external-booking .rentals-list .rental .rental-price { display: none; }" at bounding box center [441, 443] width 468 height 81
click at [229, 454] on textarea "#external-booking .rentals-list .rental .rental-price { display: none; }" at bounding box center [441, 443] width 468 height 81
paste textarea "#external-booking .select-section .btn { border-color: #8538AA; background-colo…"
type textarea "#external-booking .rentals-list .rental .rental-price { display: none; } #exter…"
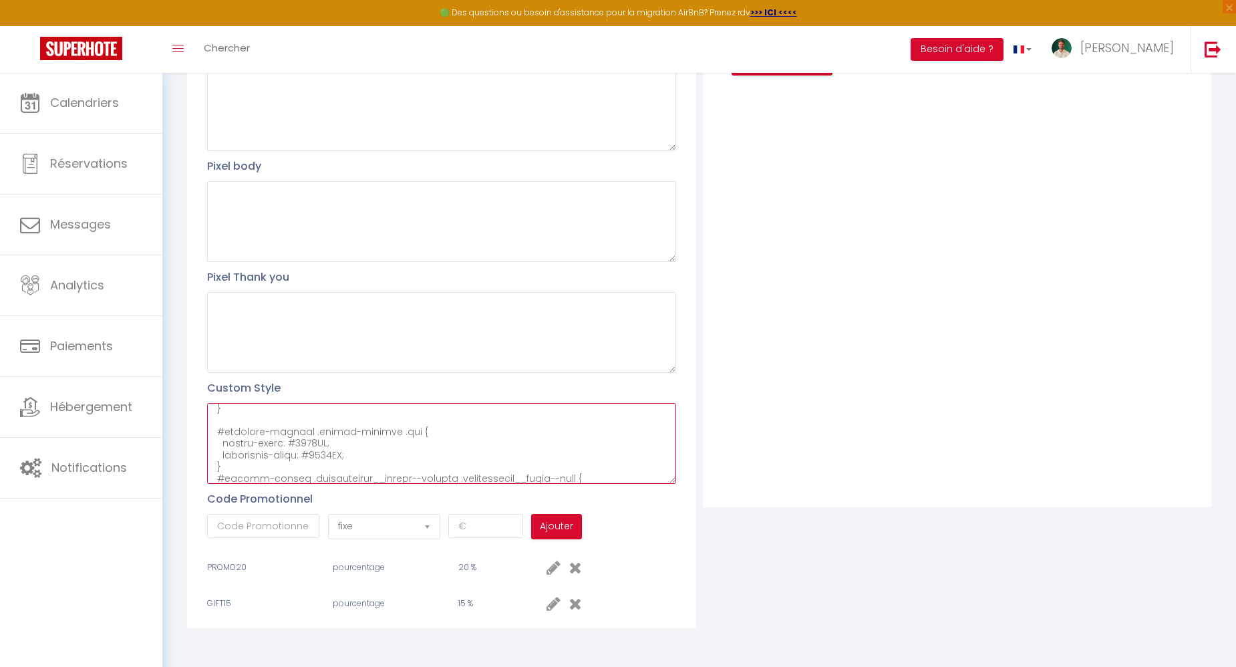
scroll to position [0, 0]
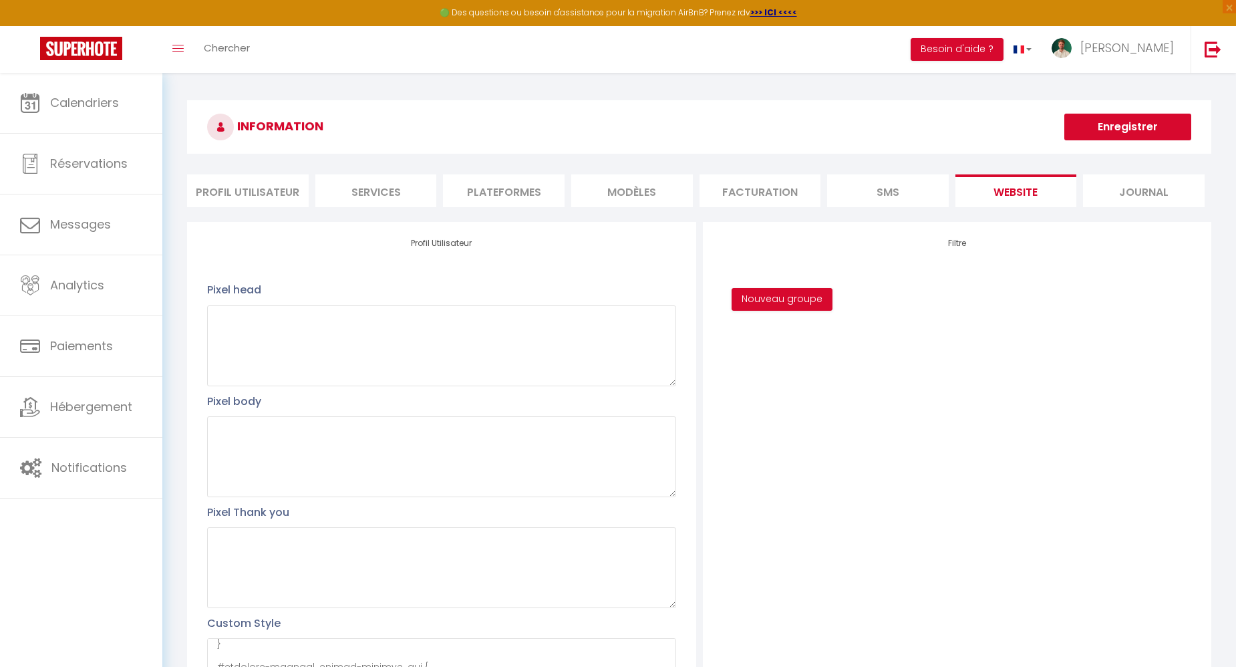
click at [1140, 130] on button "Enregistrer" at bounding box center [1128, 127] width 127 height 27
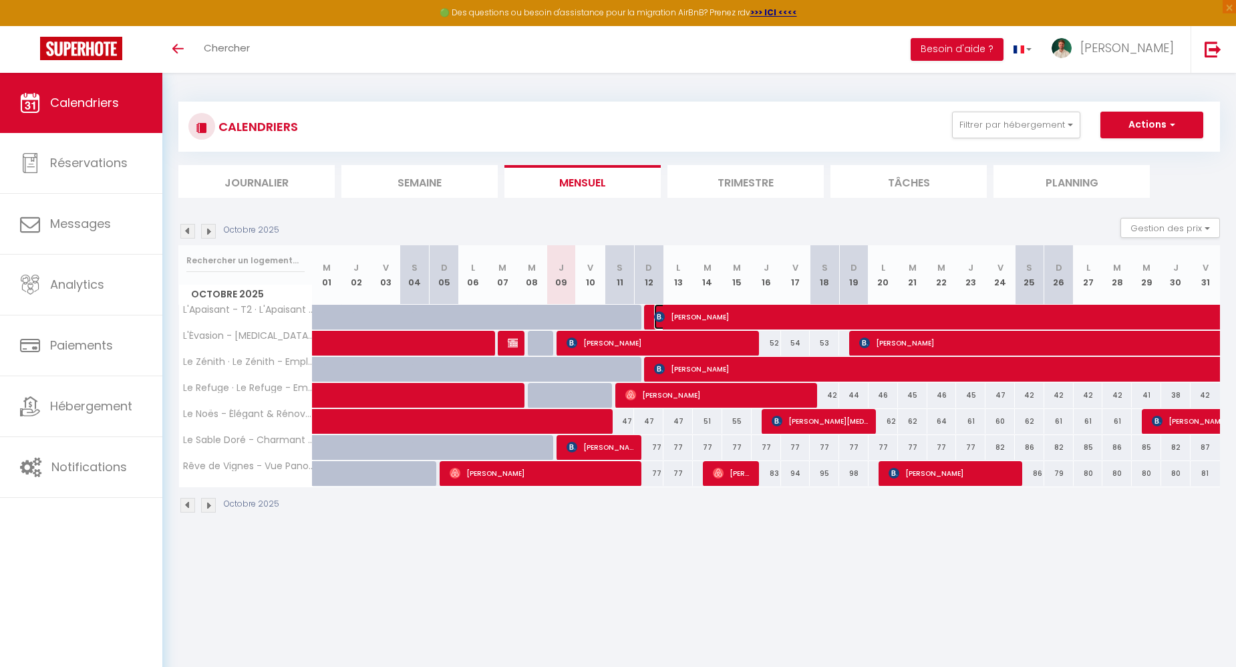
click at [676, 315] on span "[PERSON_NAME]" at bounding box center [961, 316] width 615 height 25
select select "OK"
select select "KO"
select select "0"
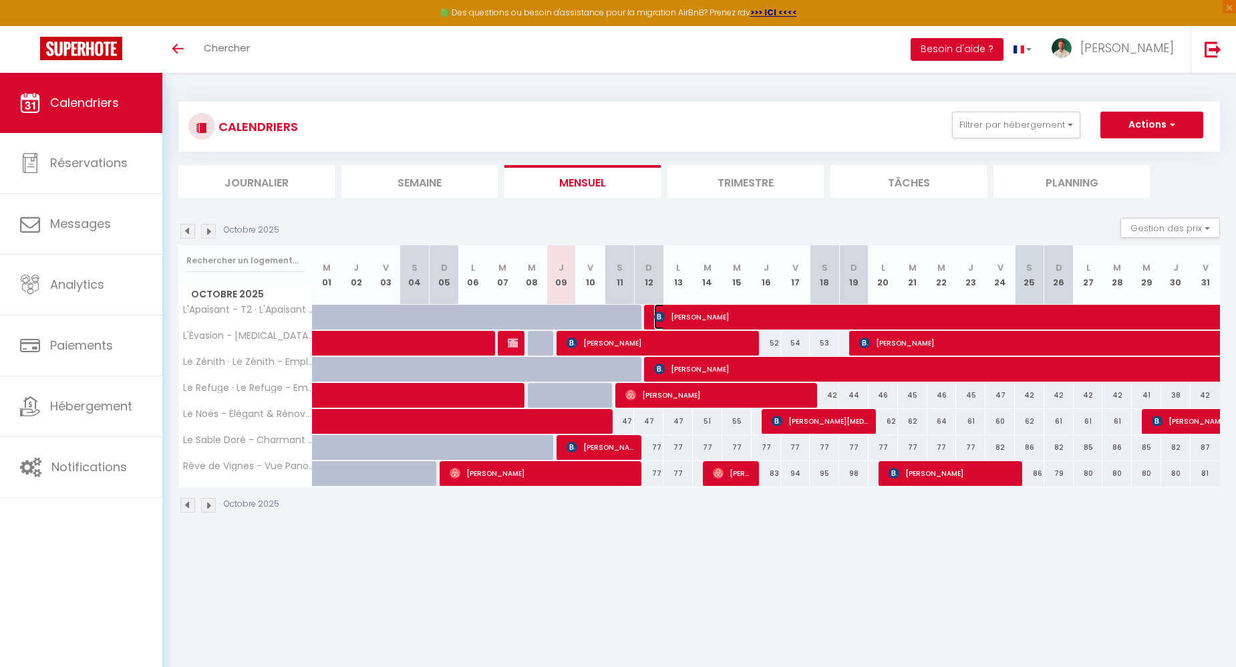
select select "1"
select select
select select "35956"
